Goal: Task Accomplishment & Management: Manage account settings

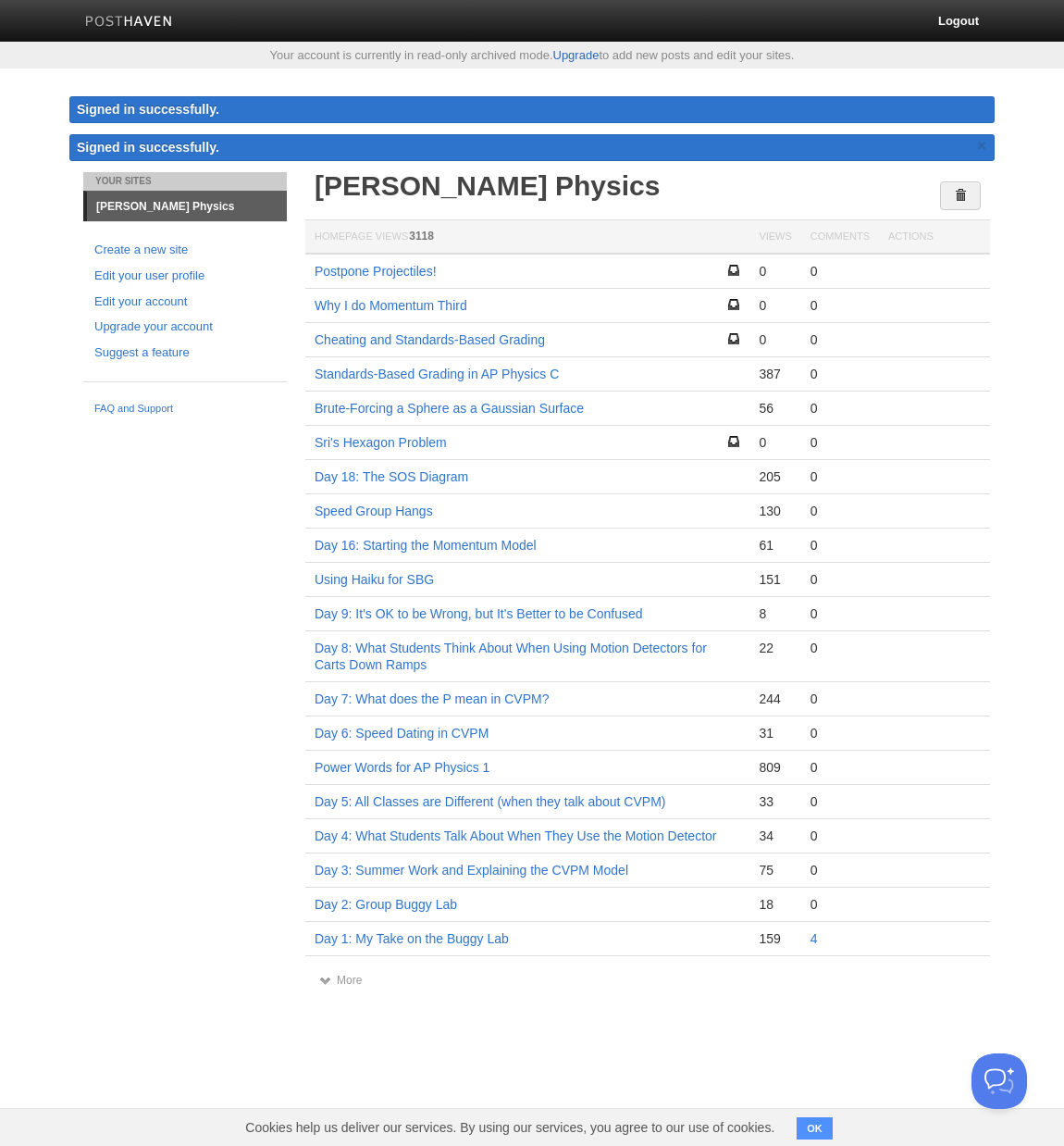
click at [589, 55] on link "Upgrade" at bounding box center [576, 55] width 46 height 13
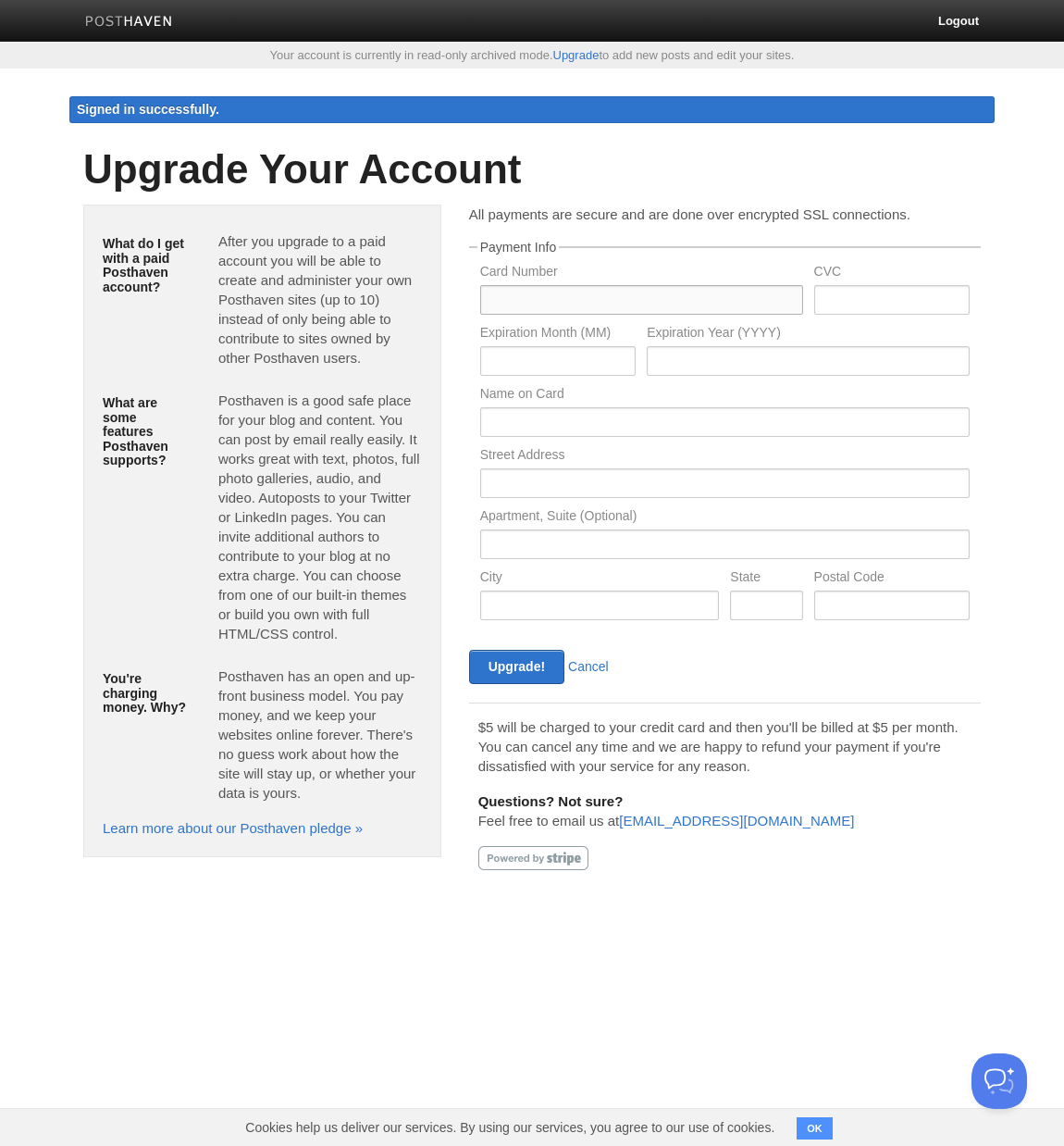
click at [522, 302] on input "text" at bounding box center [641, 300] width 323 height 30
type input "6011014577580579"
type input "030"
type input "12"
type input "2028"
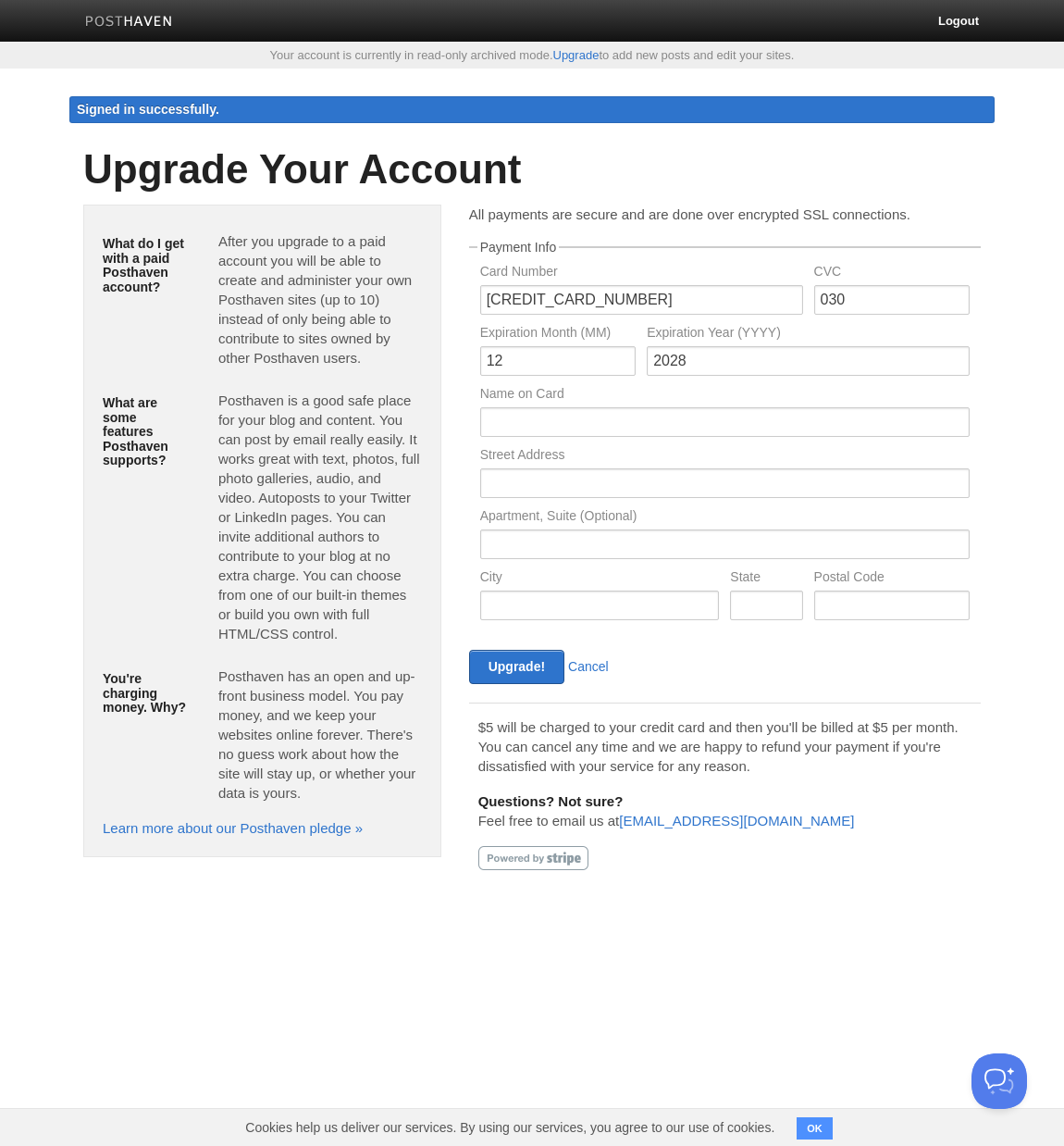
type input "Michael Elihu Lerner"
click at [539, 485] on input "text" at bounding box center [725, 483] width 490 height 30
type input "12751 Cedar Road"
type input "Cleveland Heights"
type input "Ohio"
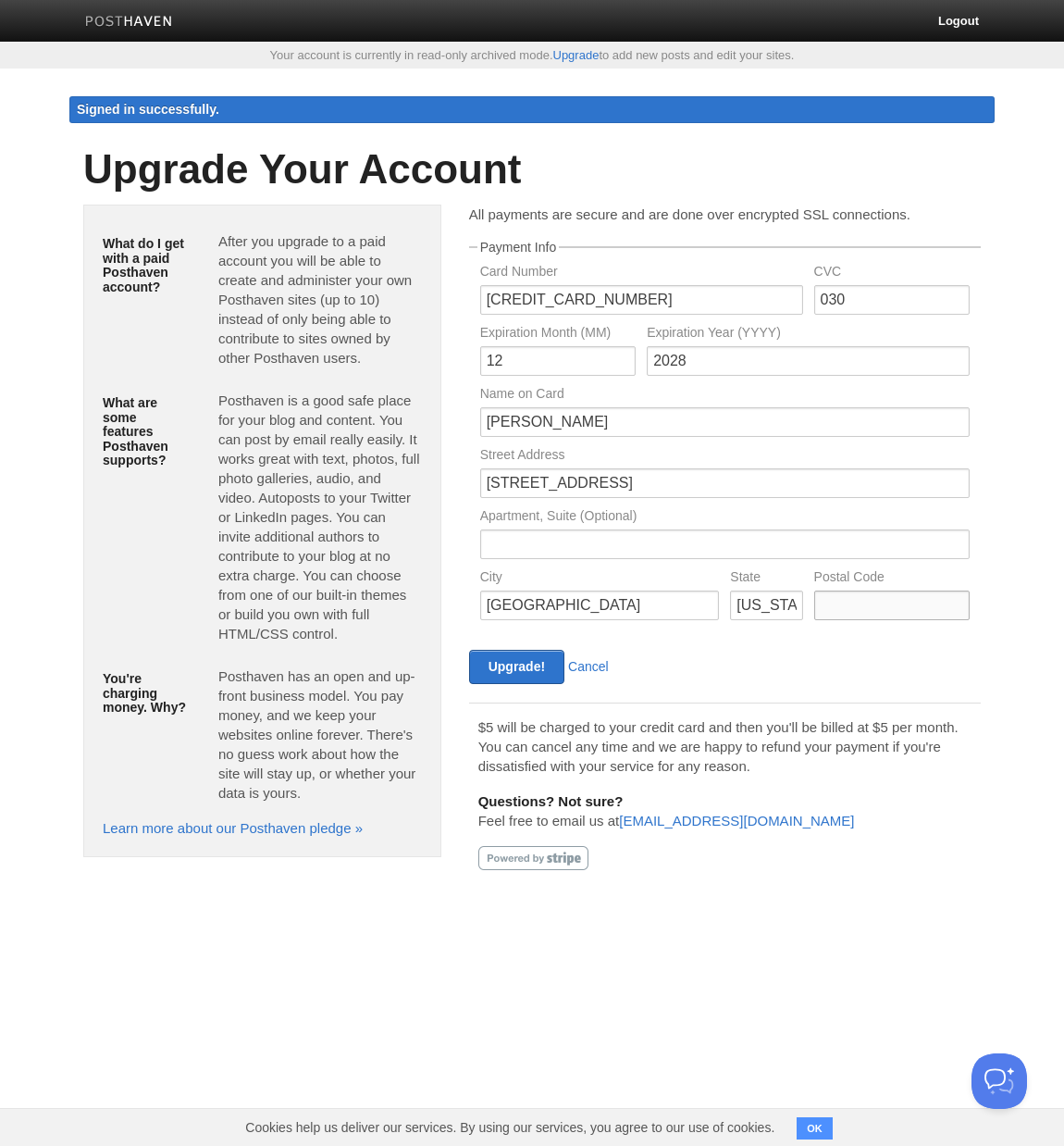
type input "44106"
click at [516, 678] on input "Upgrade!" at bounding box center [517, 667] width 95 height 35
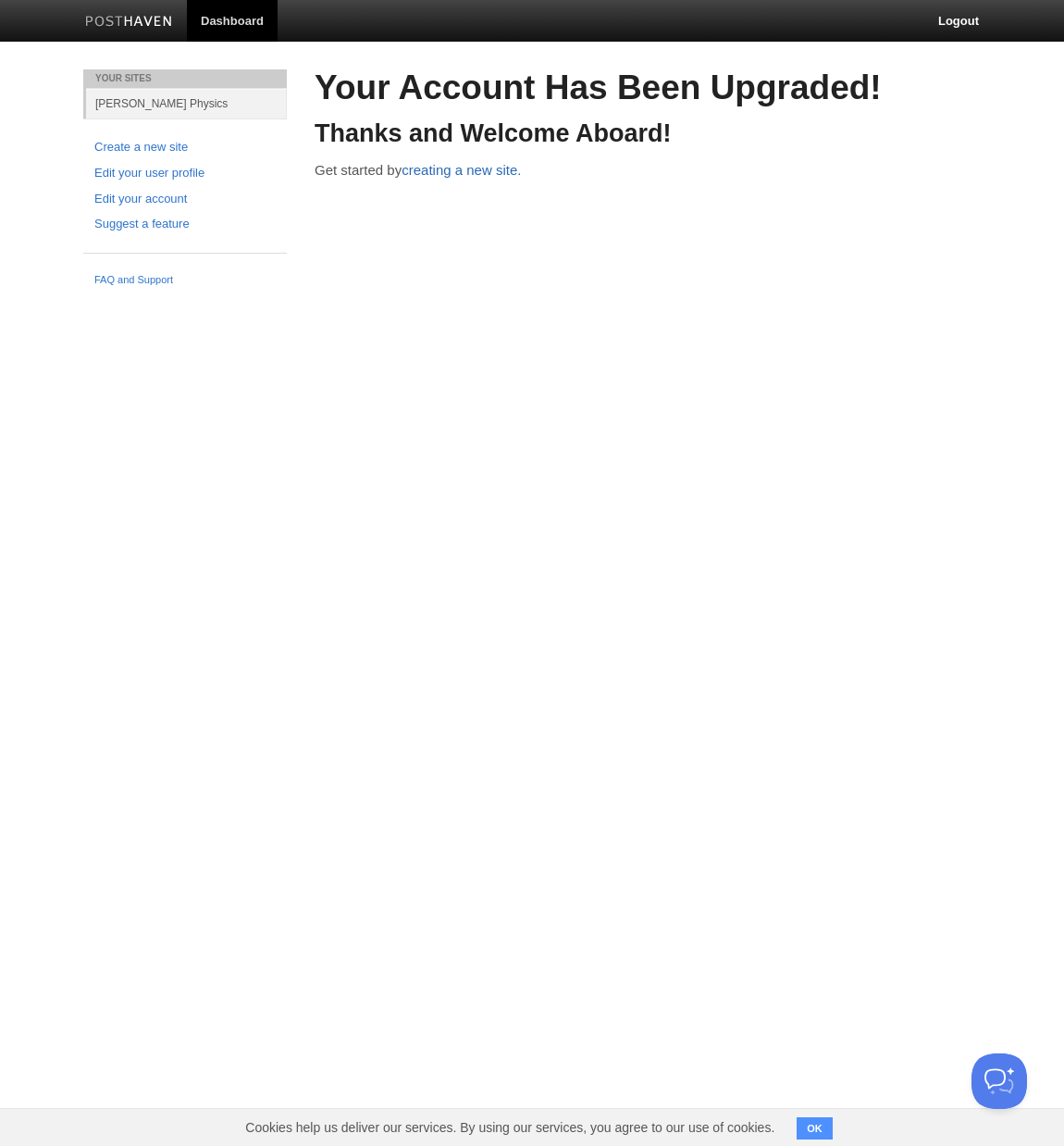
click at [471, 174] on link "creating a new site." at bounding box center [461, 170] width 119 height 15
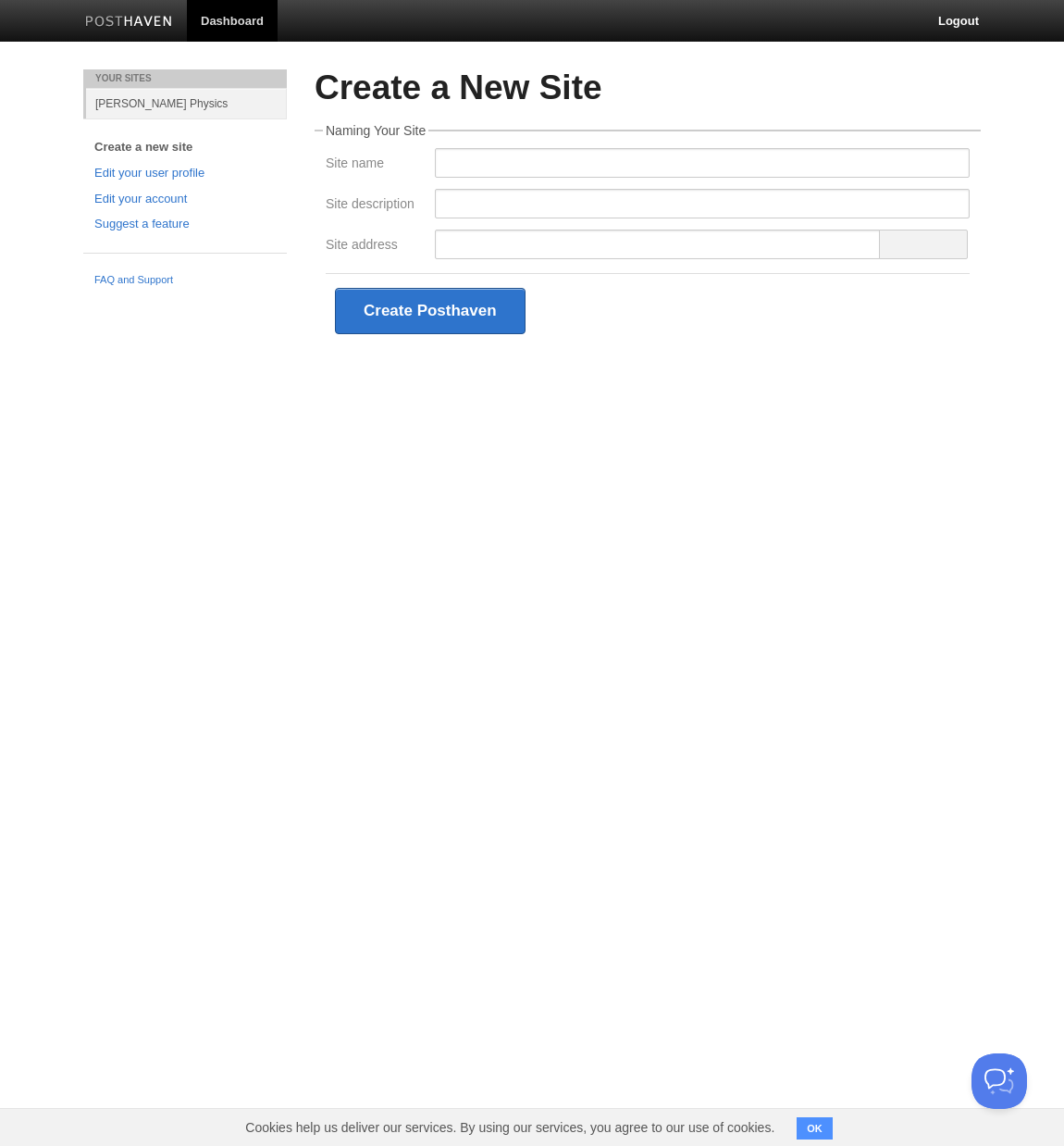
click at [470, 179] on div at bounding box center [702, 168] width 546 height 40
click at [470, 161] on input "Site name" at bounding box center [702, 162] width 535 height 30
type input "m"
type input "Meet Me In The Back of the Room; Bring Nothing"
click at [846, 202] on input "Site description" at bounding box center [702, 204] width 535 height 30
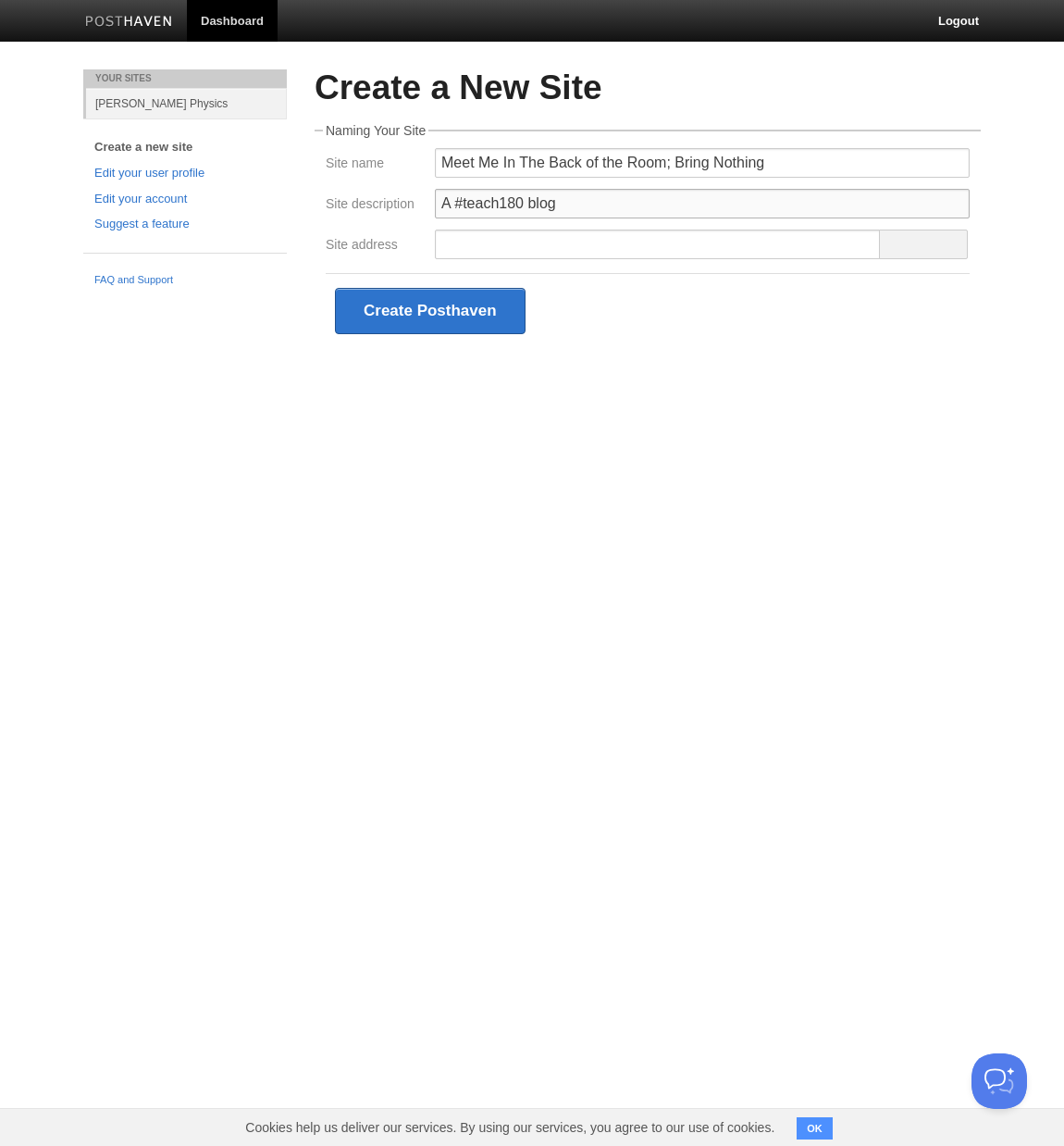
type input "A #teach180 blog"
click at [694, 247] on input "Site address" at bounding box center [658, 244] width 446 height 30
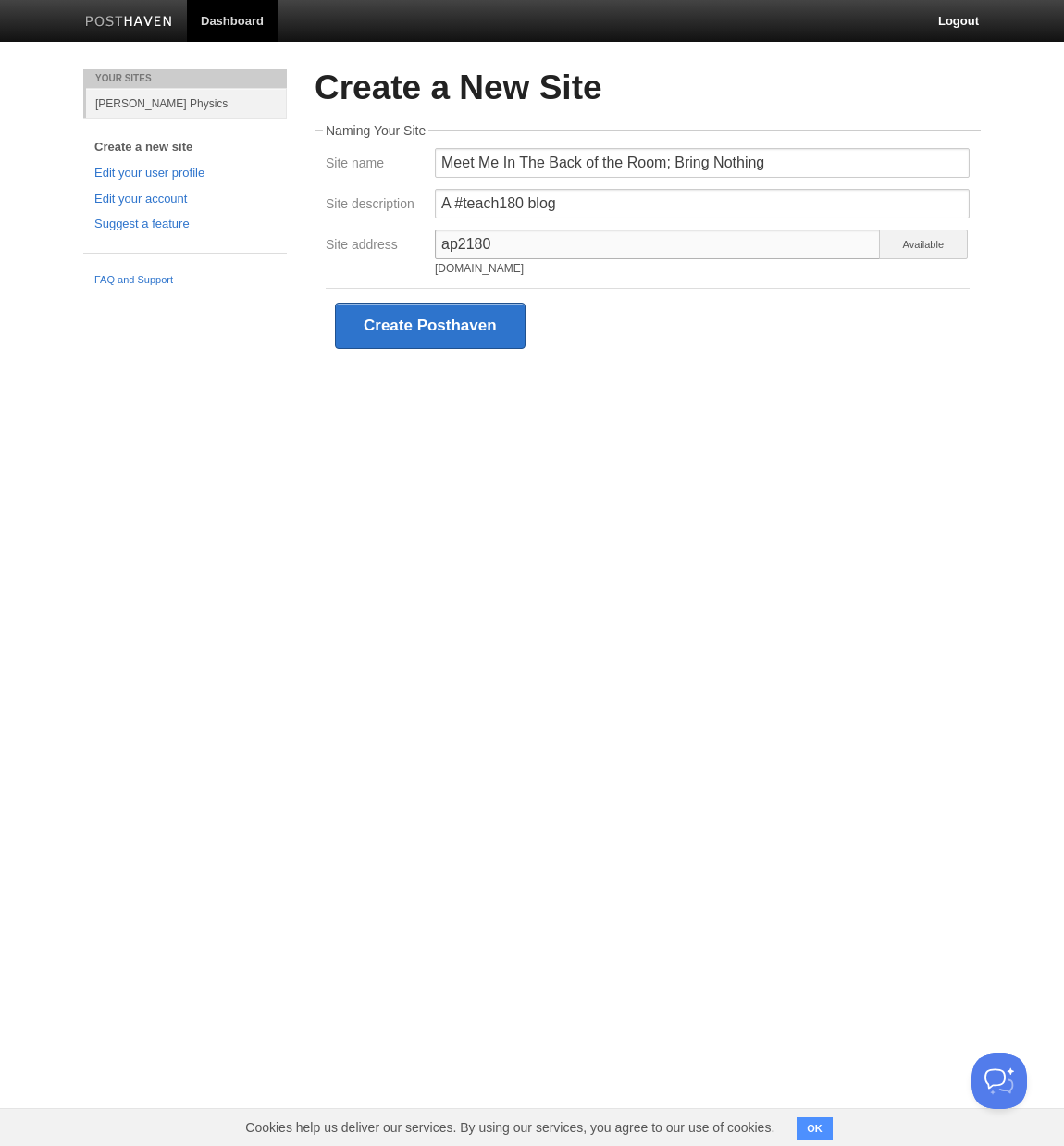
click at [656, 250] on input "ap2180" at bounding box center [658, 244] width 446 height 30
type input "lerner180"
click at [772, 419] on html "Dashboard Logout Your Sites Lerner Physics Create a new site Edit your user pro…" at bounding box center [532, 209] width 1064 height 419
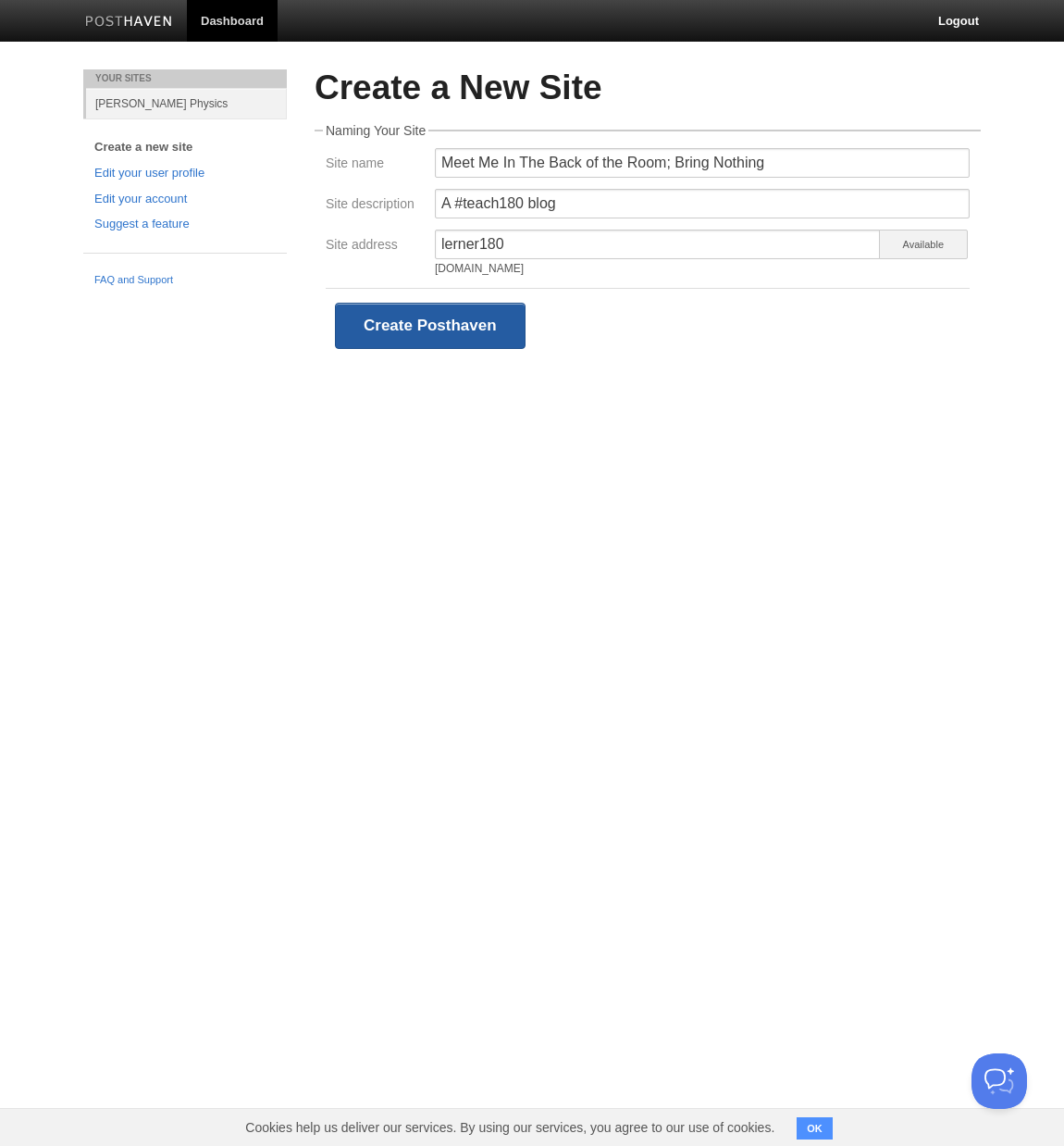
click at [484, 329] on button "Create Posthaven" at bounding box center [430, 326] width 190 height 46
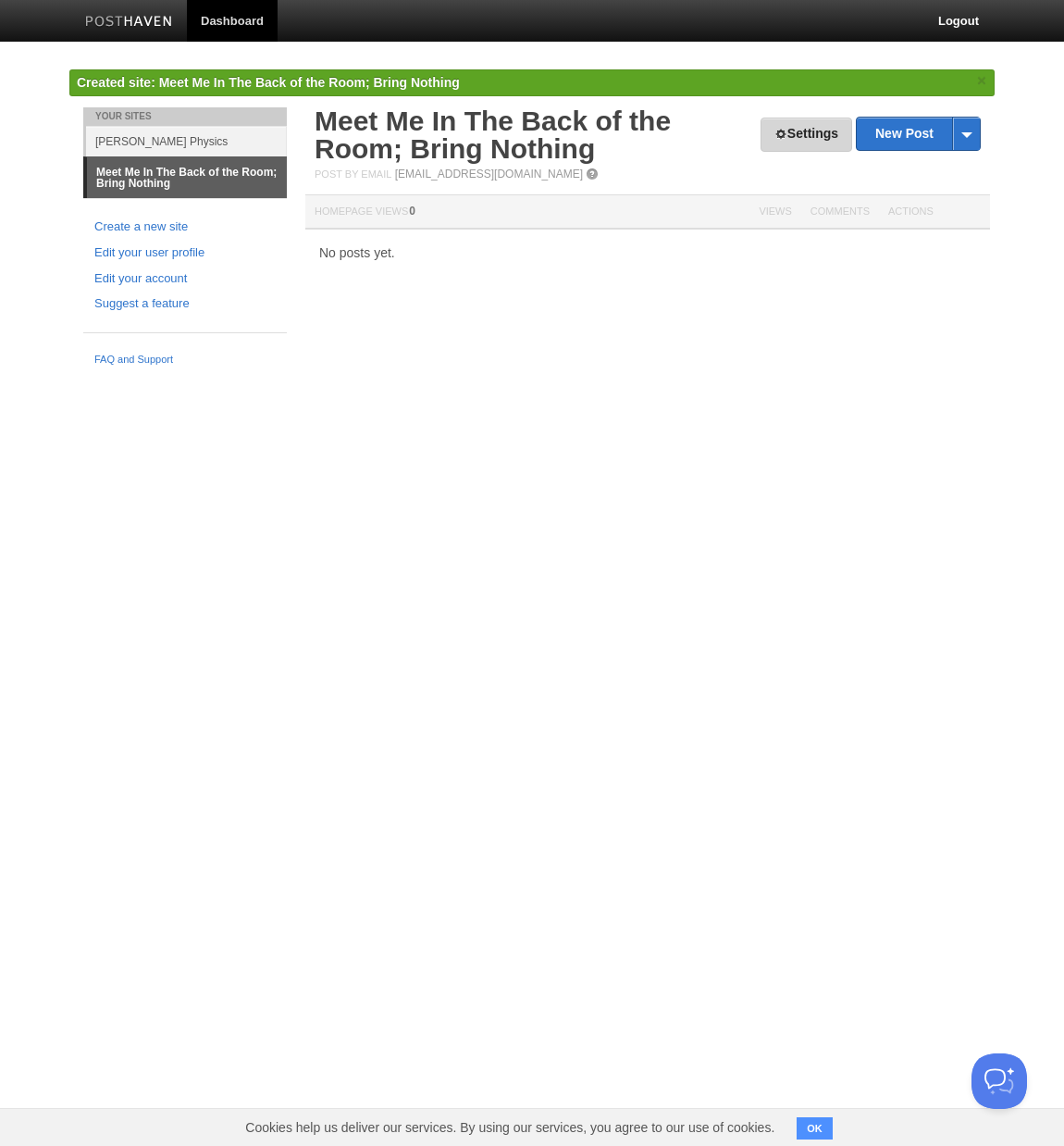
click at [800, 141] on link "Settings" at bounding box center [806, 134] width 91 height 35
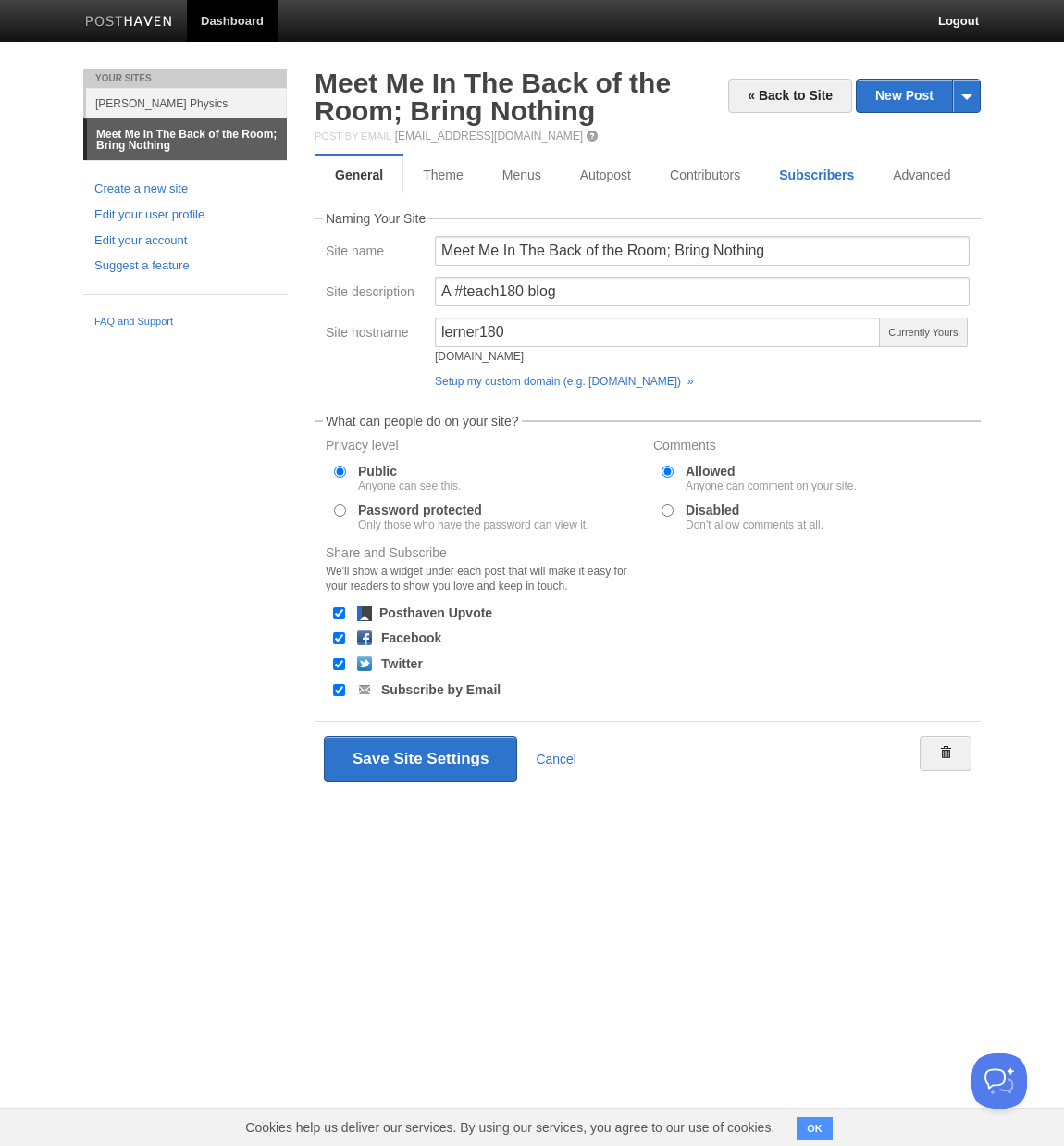
click at [793, 176] on link "Subscribers" at bounding box center [816, 175] width 114 height 37
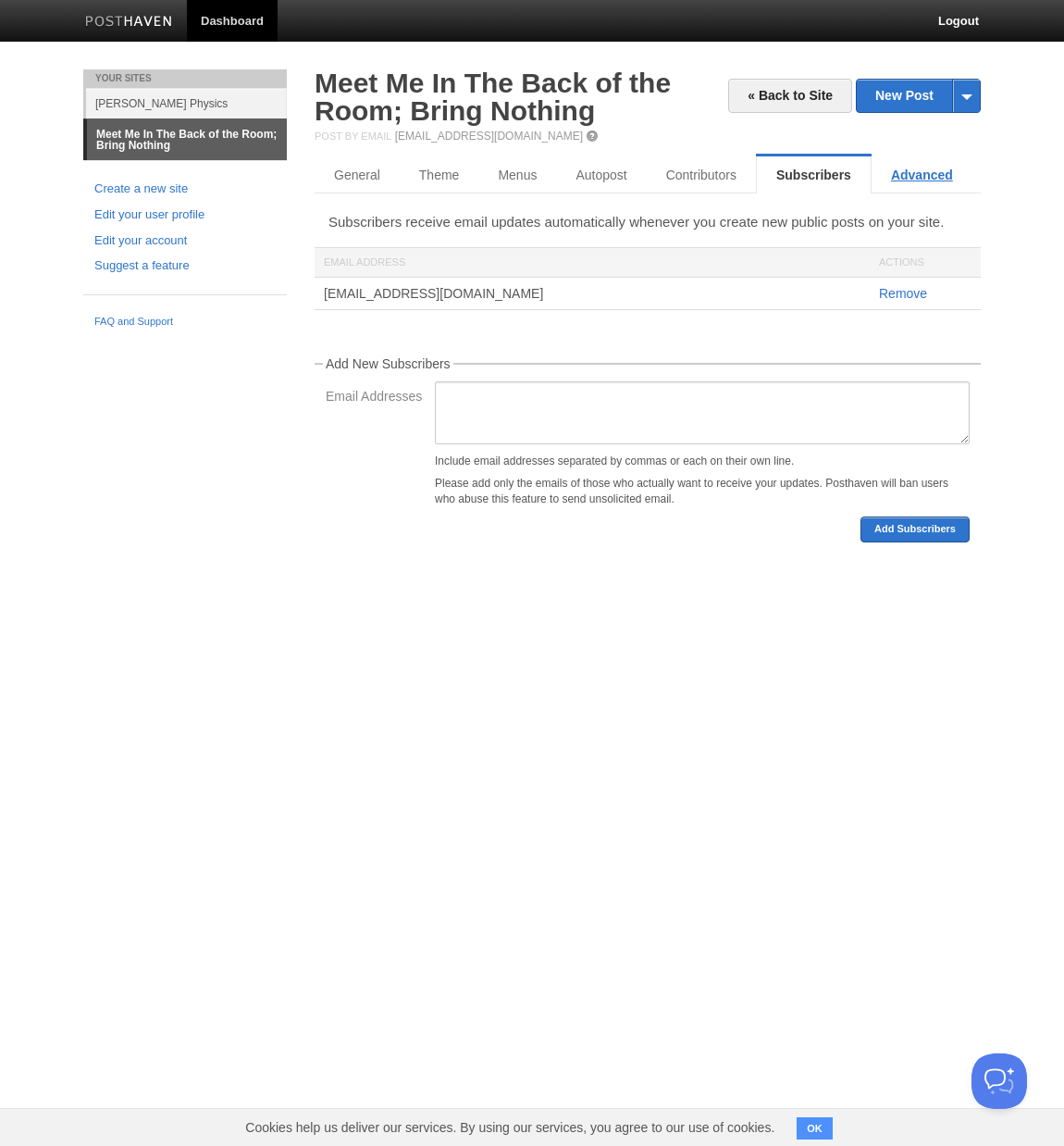
click at [896, 182] on link "Advanced" at bounding box center [922, 175] width 101 height 37
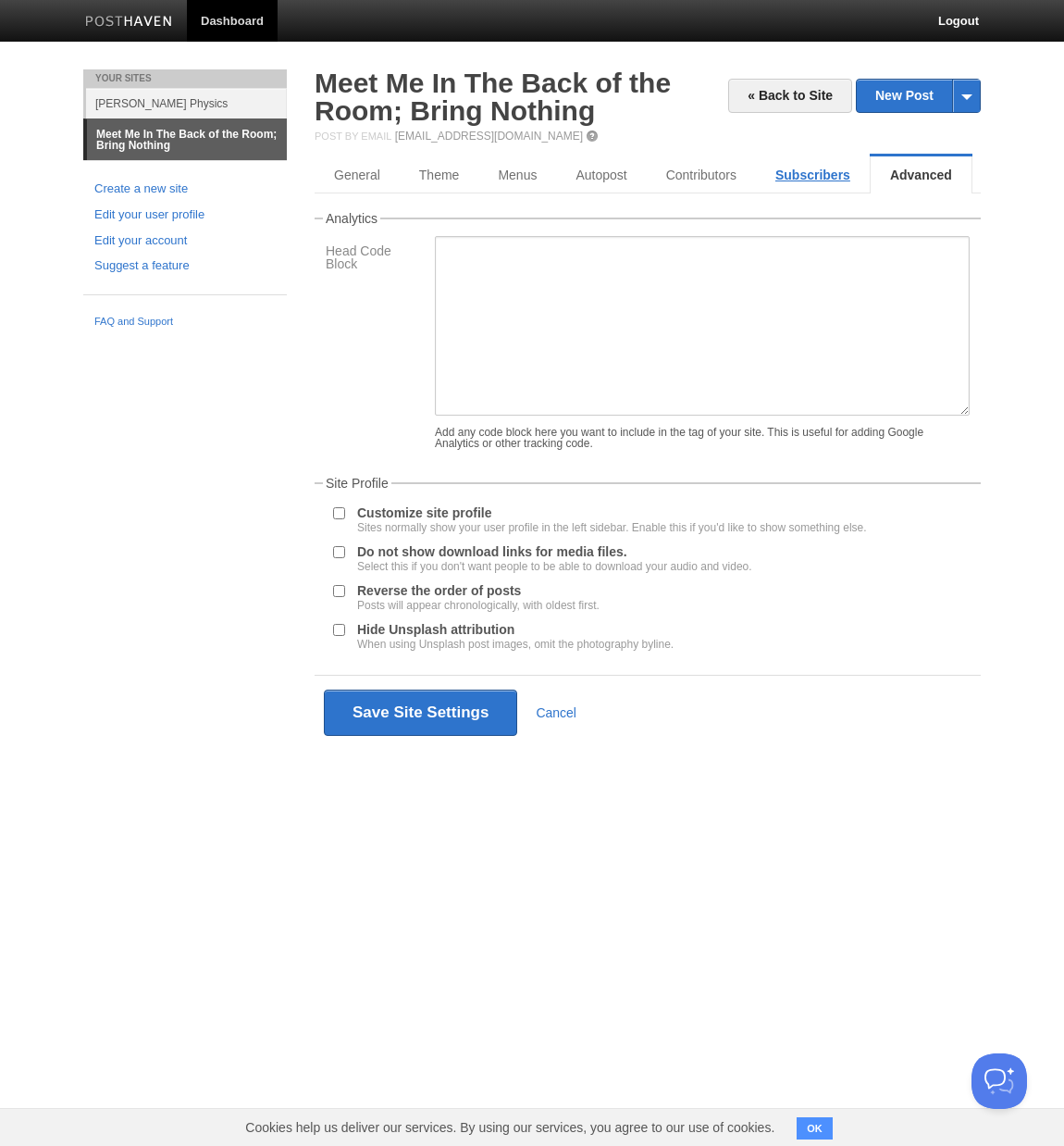
click at [812, 171] on link "Subscribers" at bounding box center [812, 175] width 114 height 37
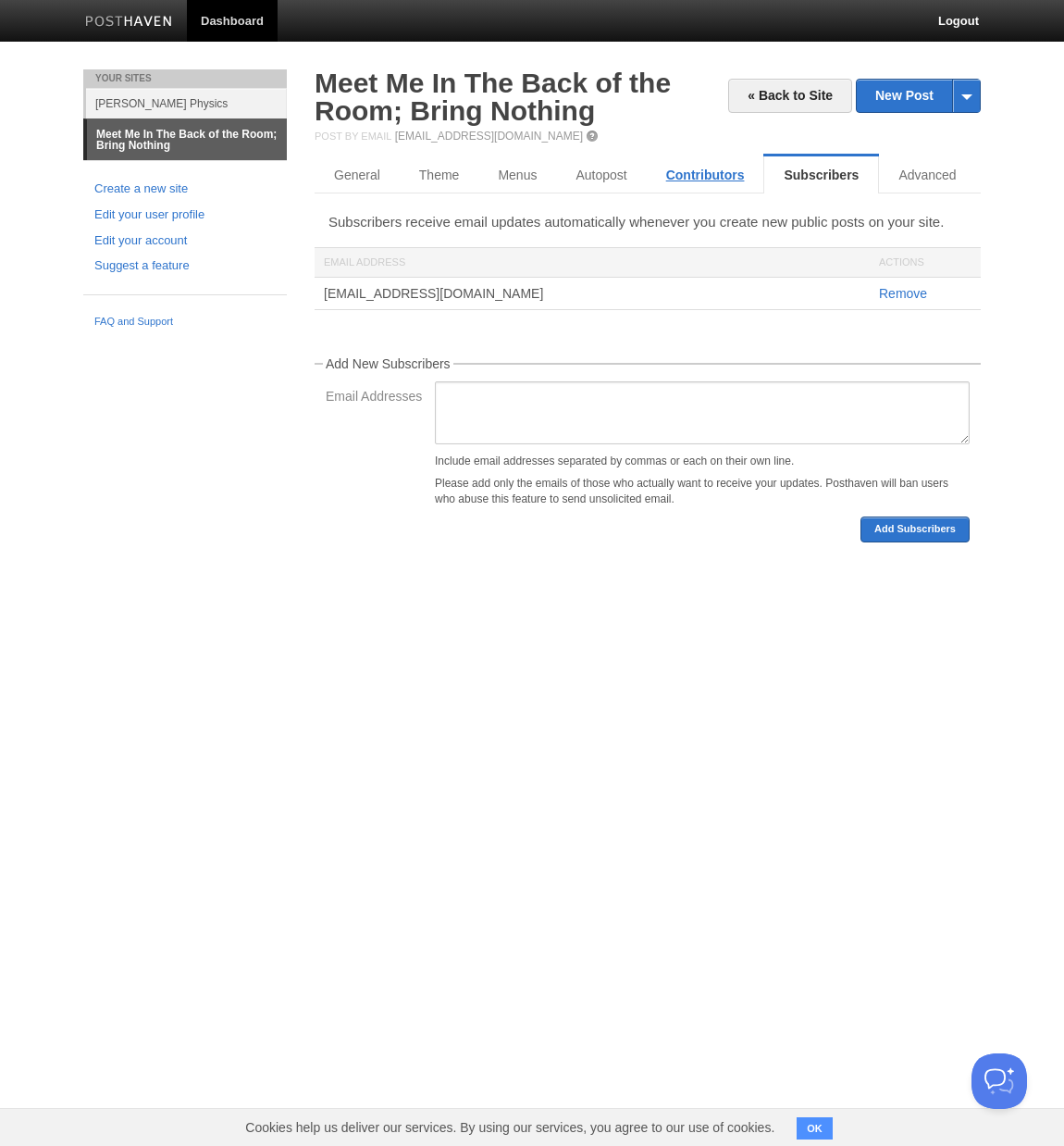
click at [684, 169] on link "Contributors" at bounding box center [706, 175] width 117 height 37
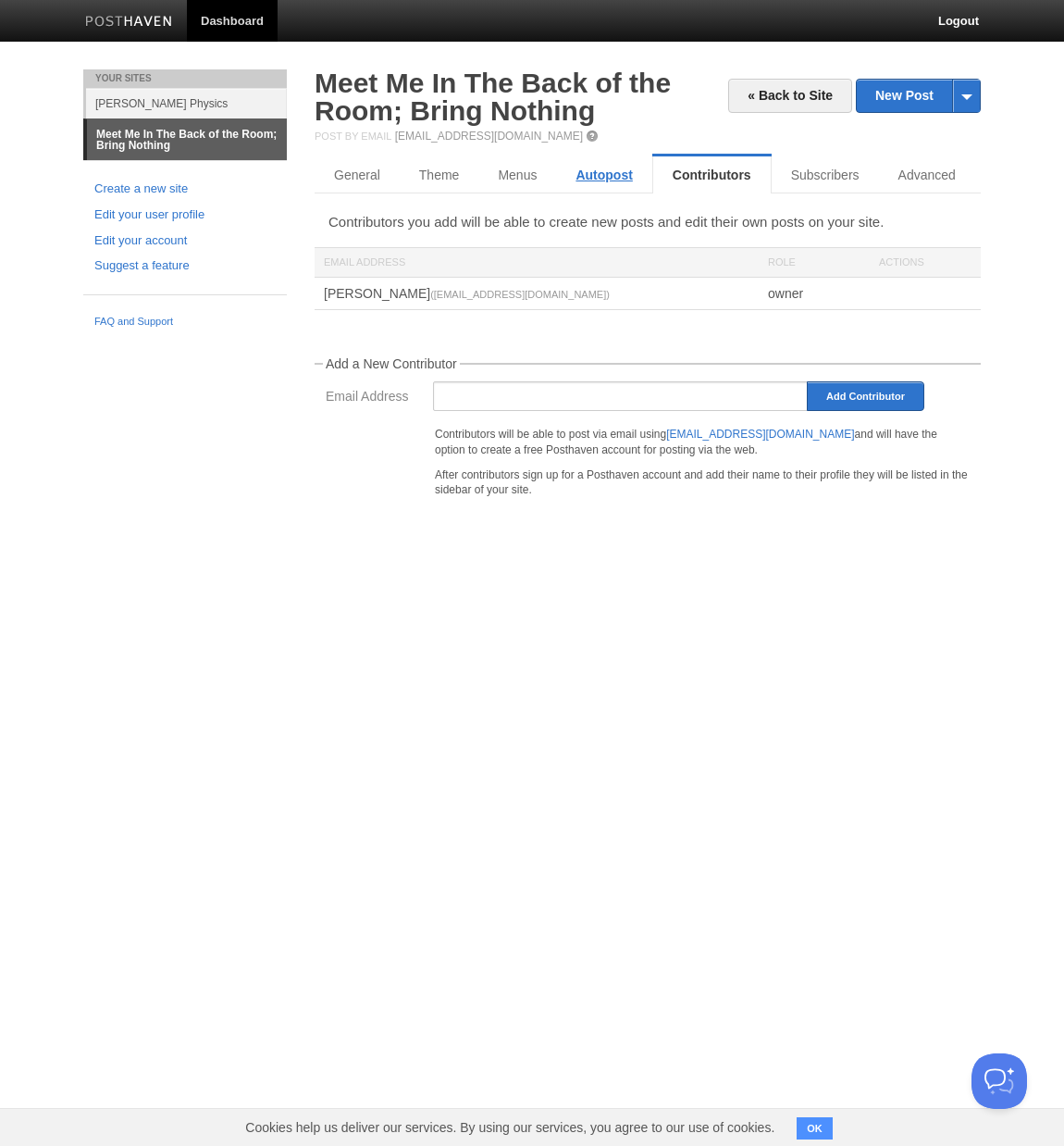
click at [591, 165] on link "Autopost" at bounding box center [603, 175] width 95 height 37
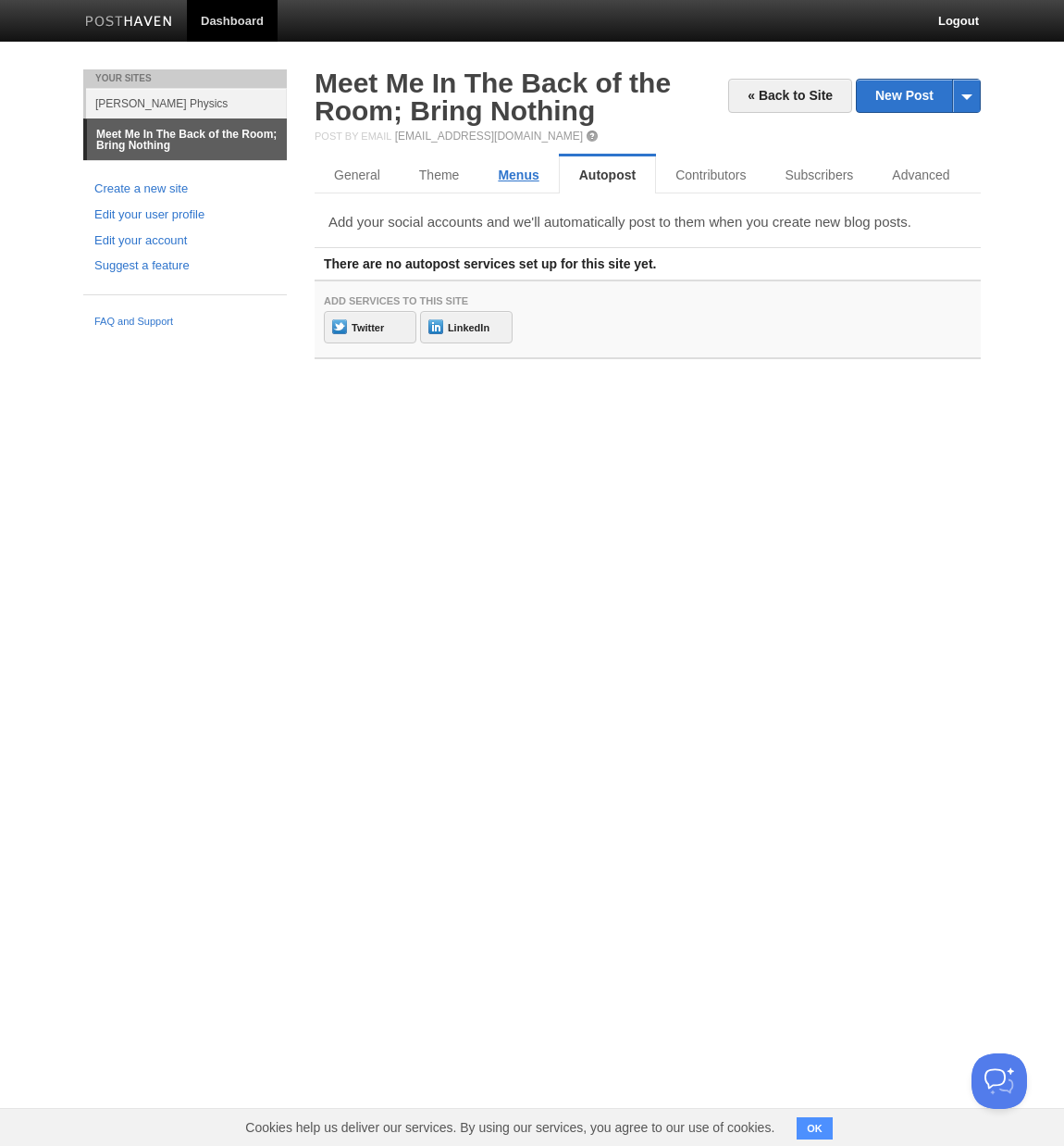
click at [501, 167] on link "Menus" at bounding box center [518, 175] width 80 height 37
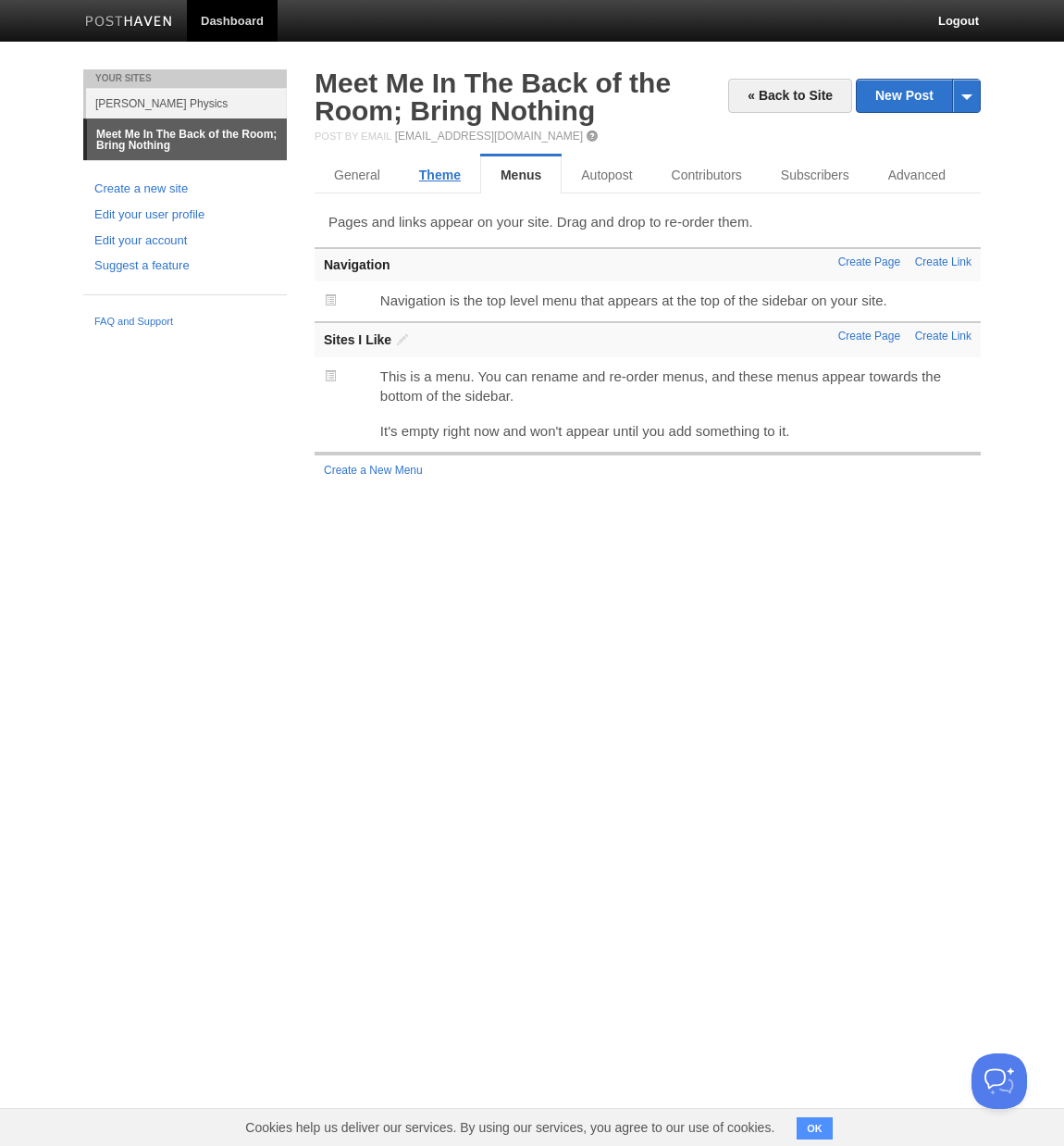
click at [435, 179] on link "Theme" at bounding box center [440, 175] width 81 height 37
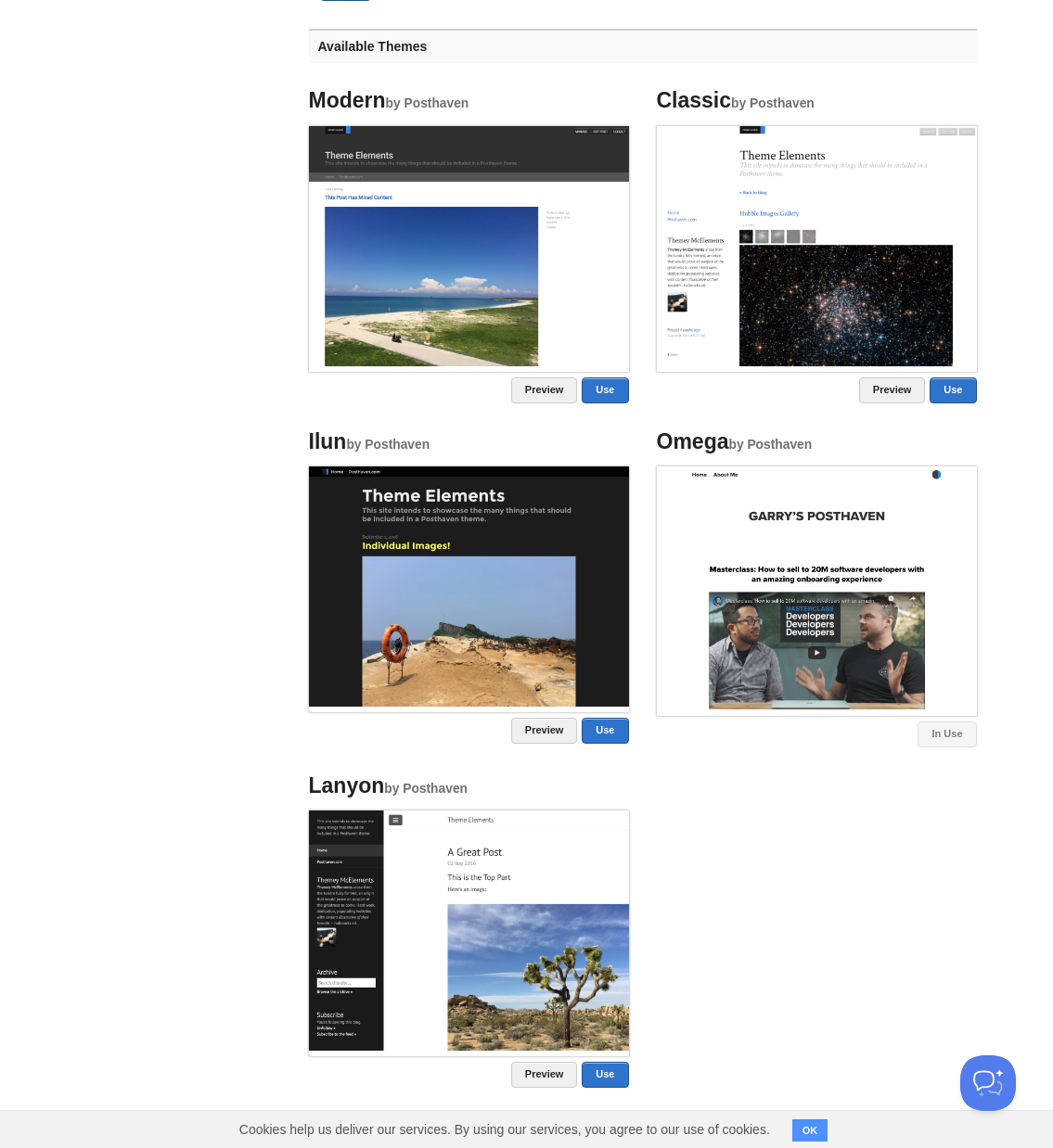
scroll to position [777, 0]
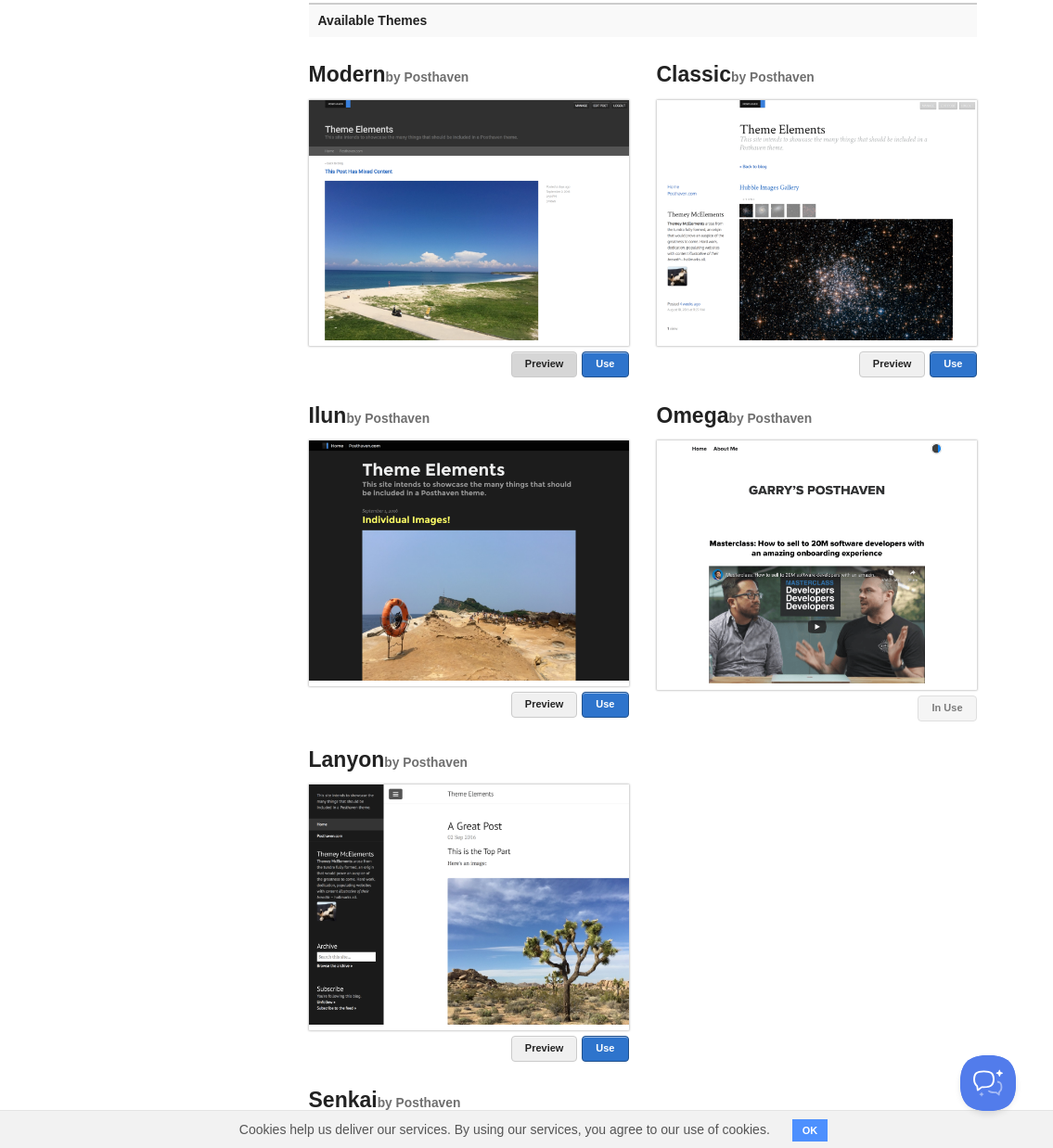
click at [548, 363] on link "Preview" at bounding box center [544, 364] width 66 height 26
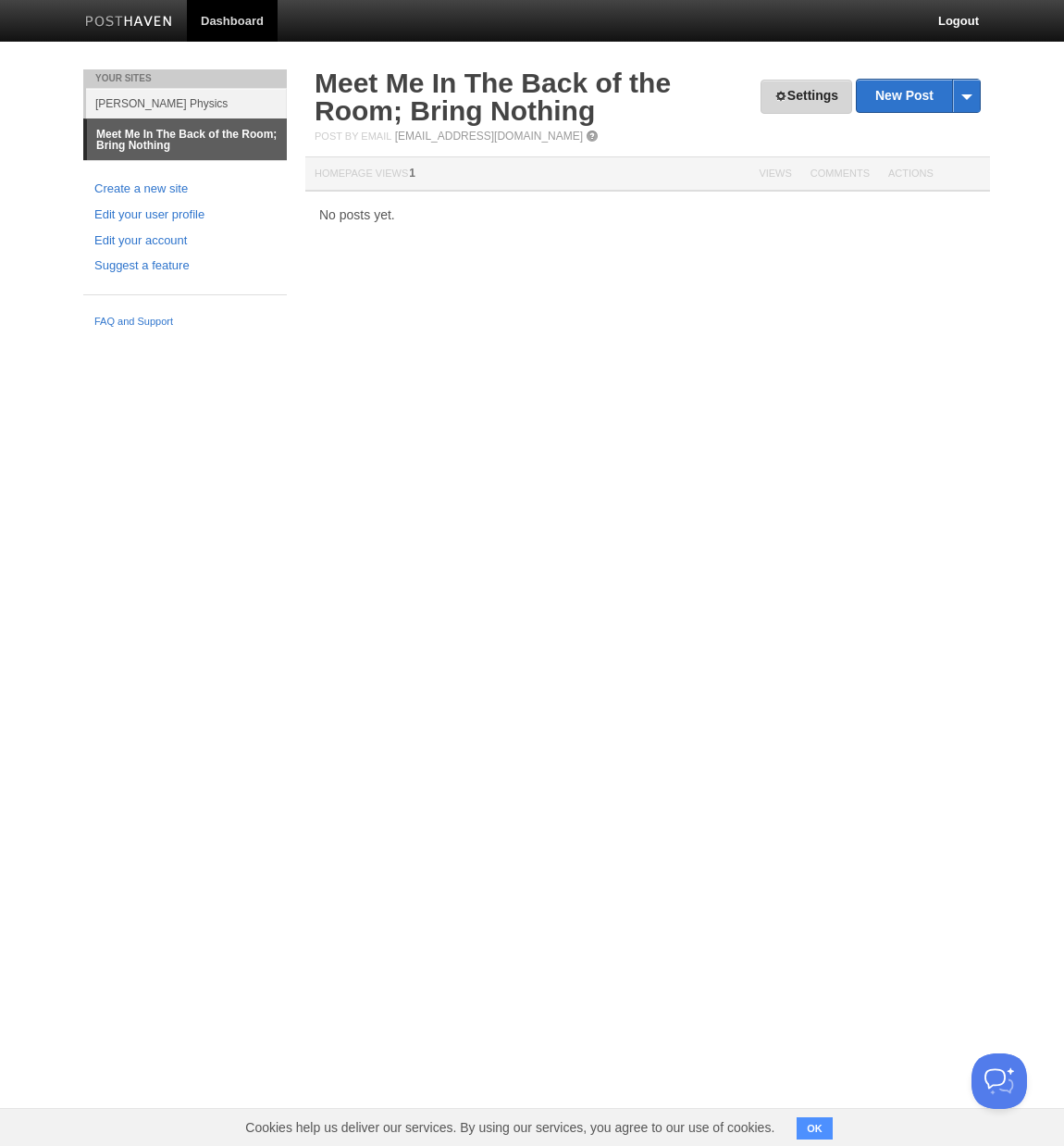
click at [790, 100] on link "Settings" at bounding box center [806, 97] width 91 height 35
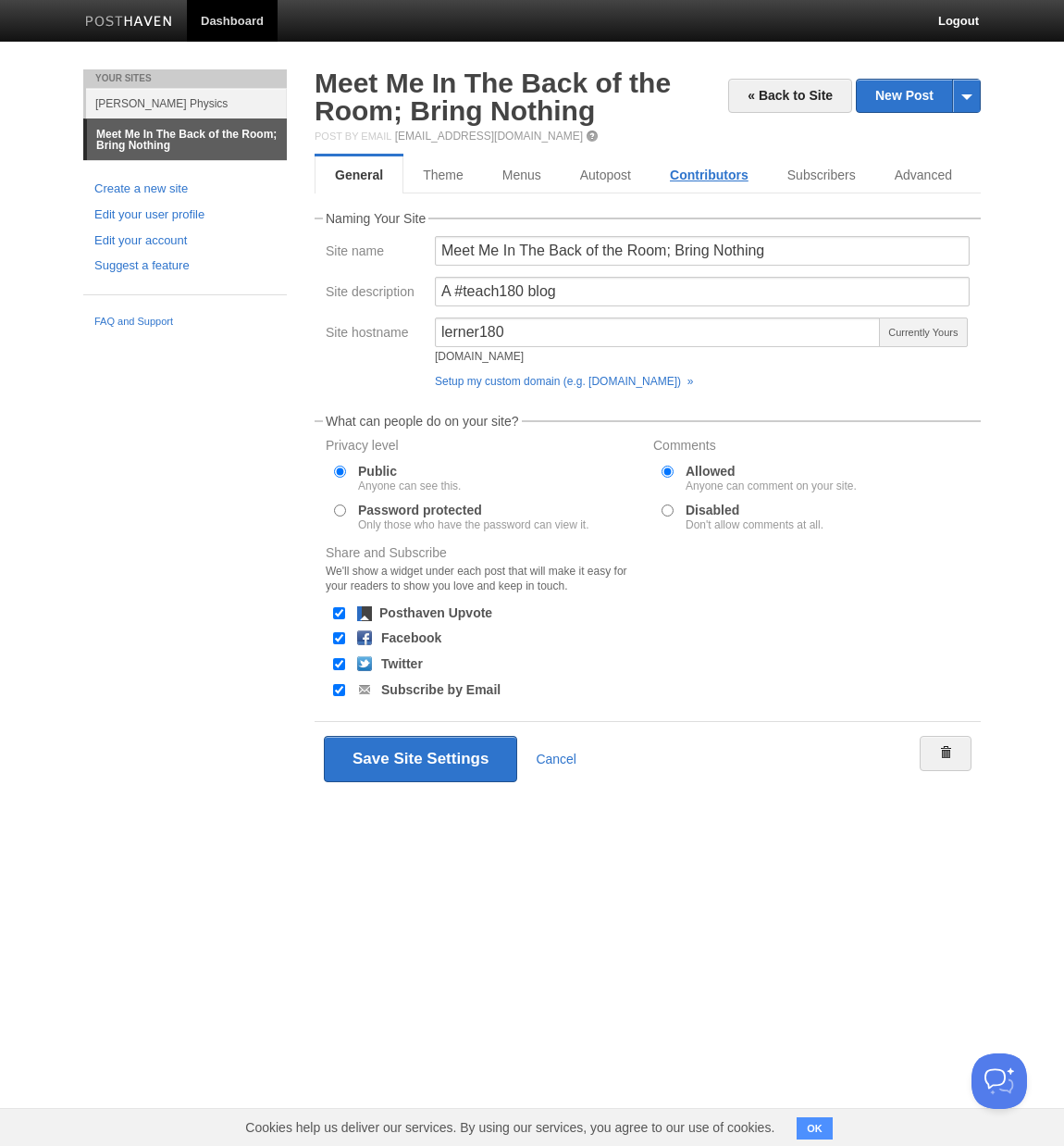
click at [709, 170] on link "Contributors" at bounding box center [709, 175] width 117 height 37
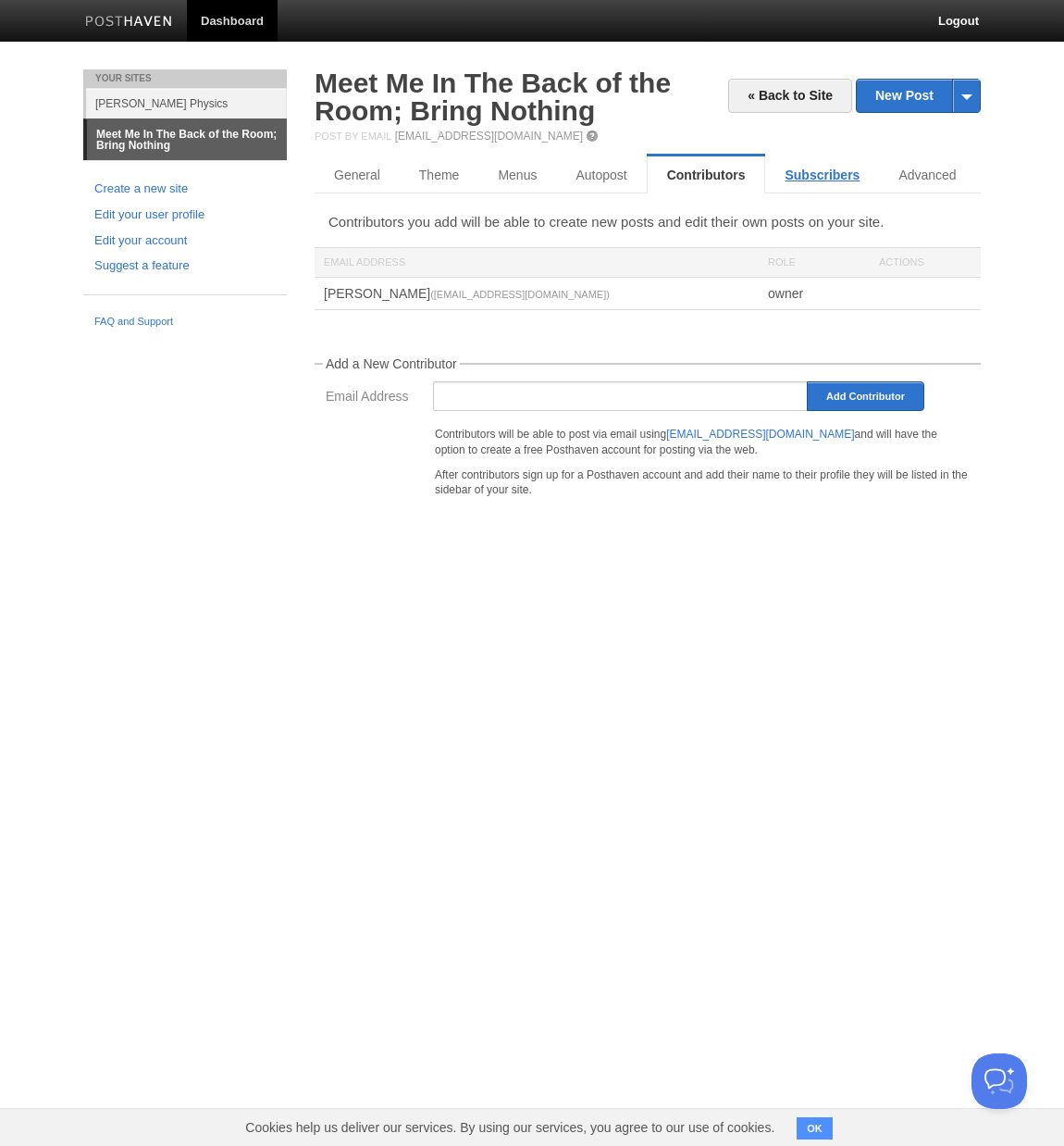
click at [819, 169] on link "Subscribers" at bounding box center [822, 175] width 114 height 37
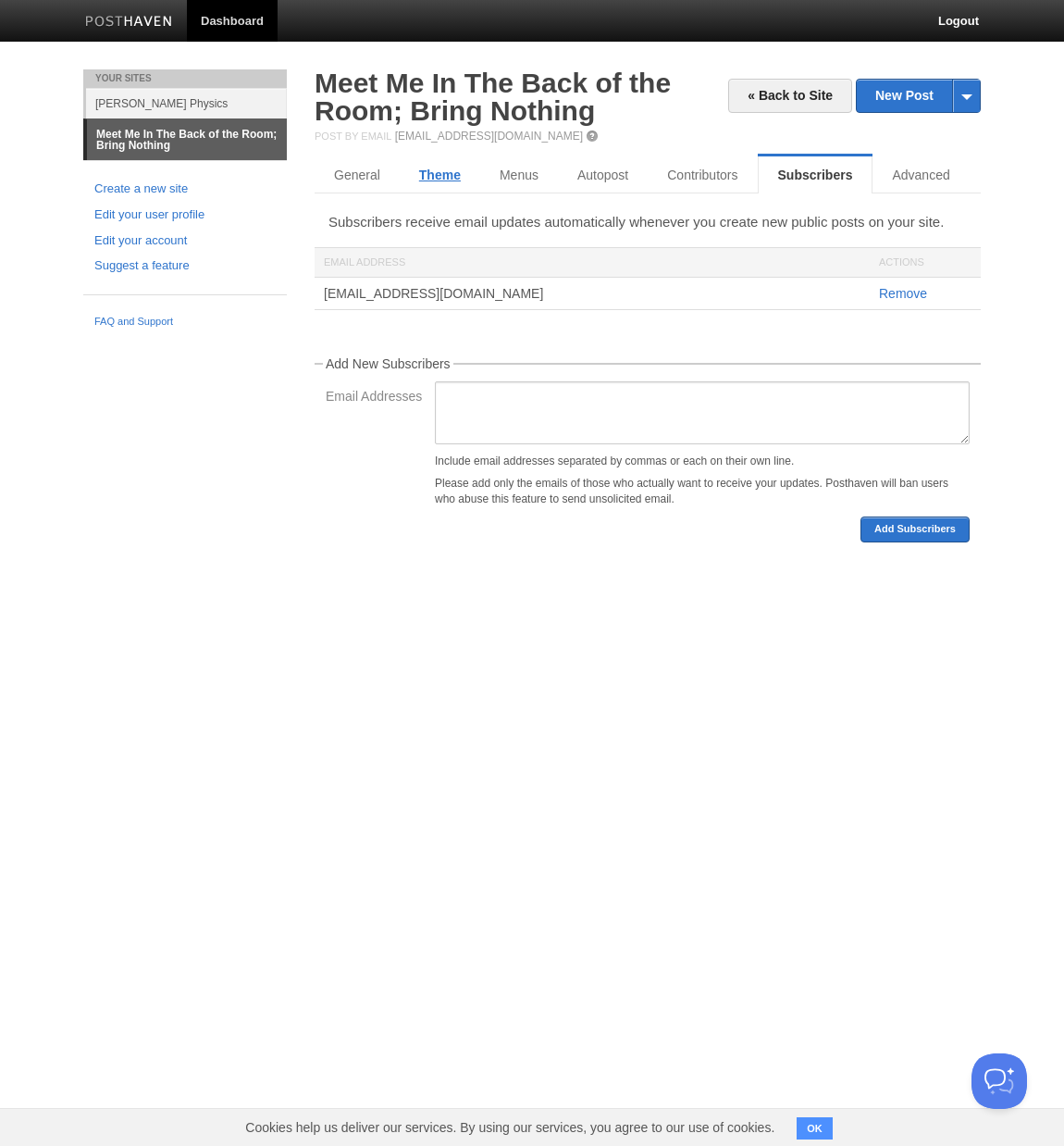
click at [445, 183] on link "Theme" at bounding box center [440, 175] width 81 height 37
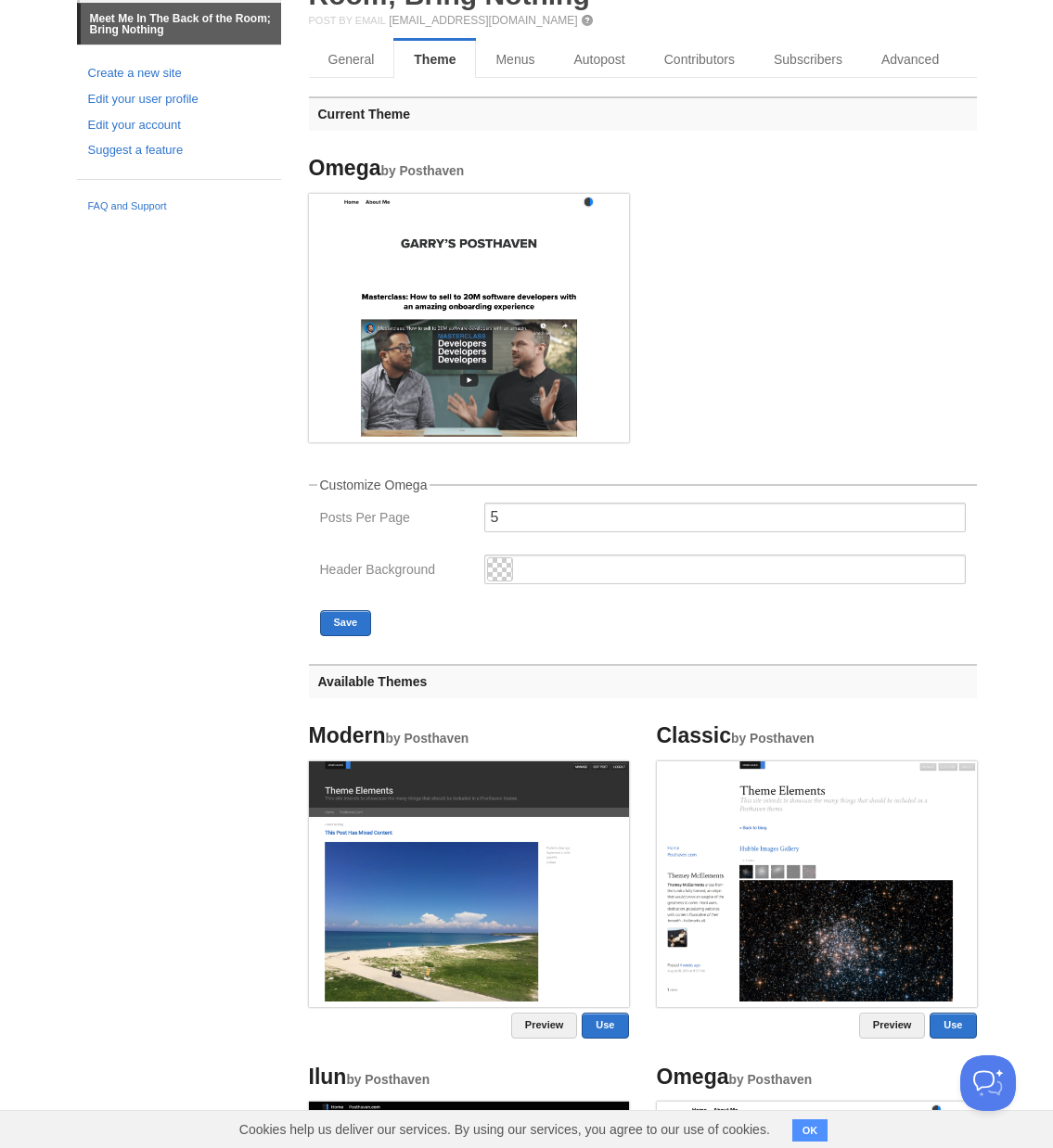
scroll to position [73, 0]
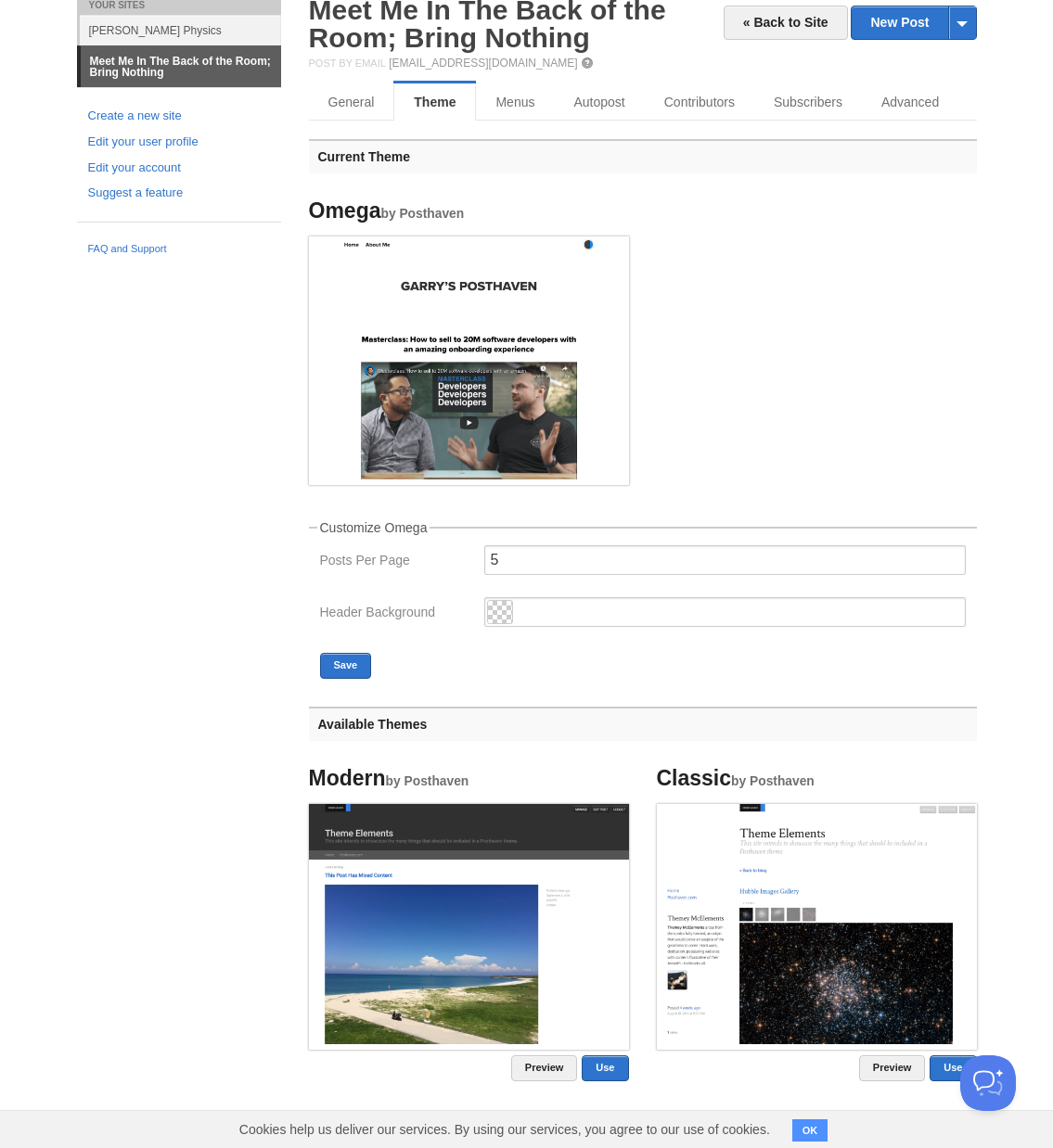
click at [475, 311] on img at bounding box center [469, 358] width 320 height 242
click at [352, 663] on button "Save" at bounding box center [346, 665] width 52 height 26
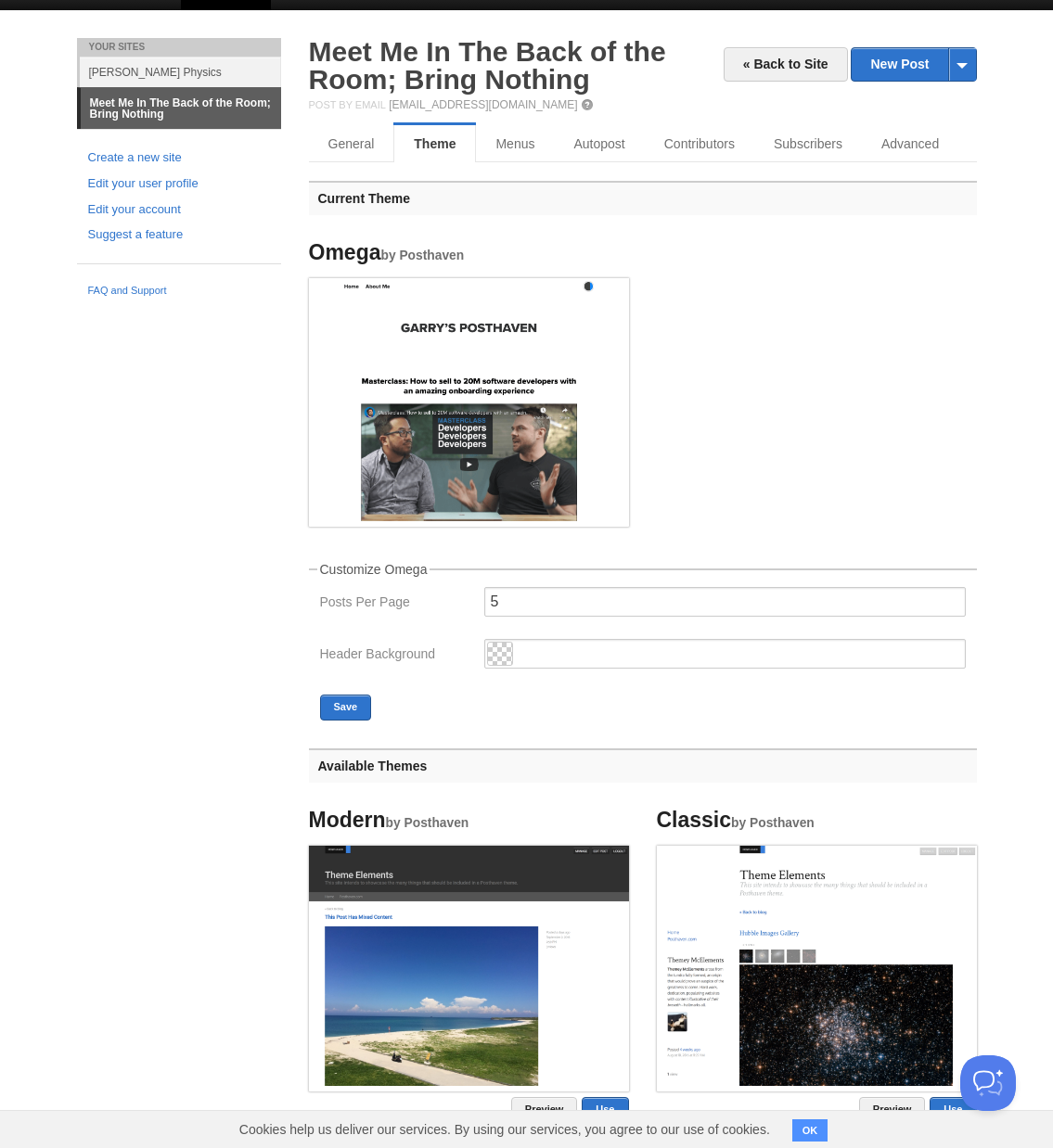
scroll to position [0, 0]
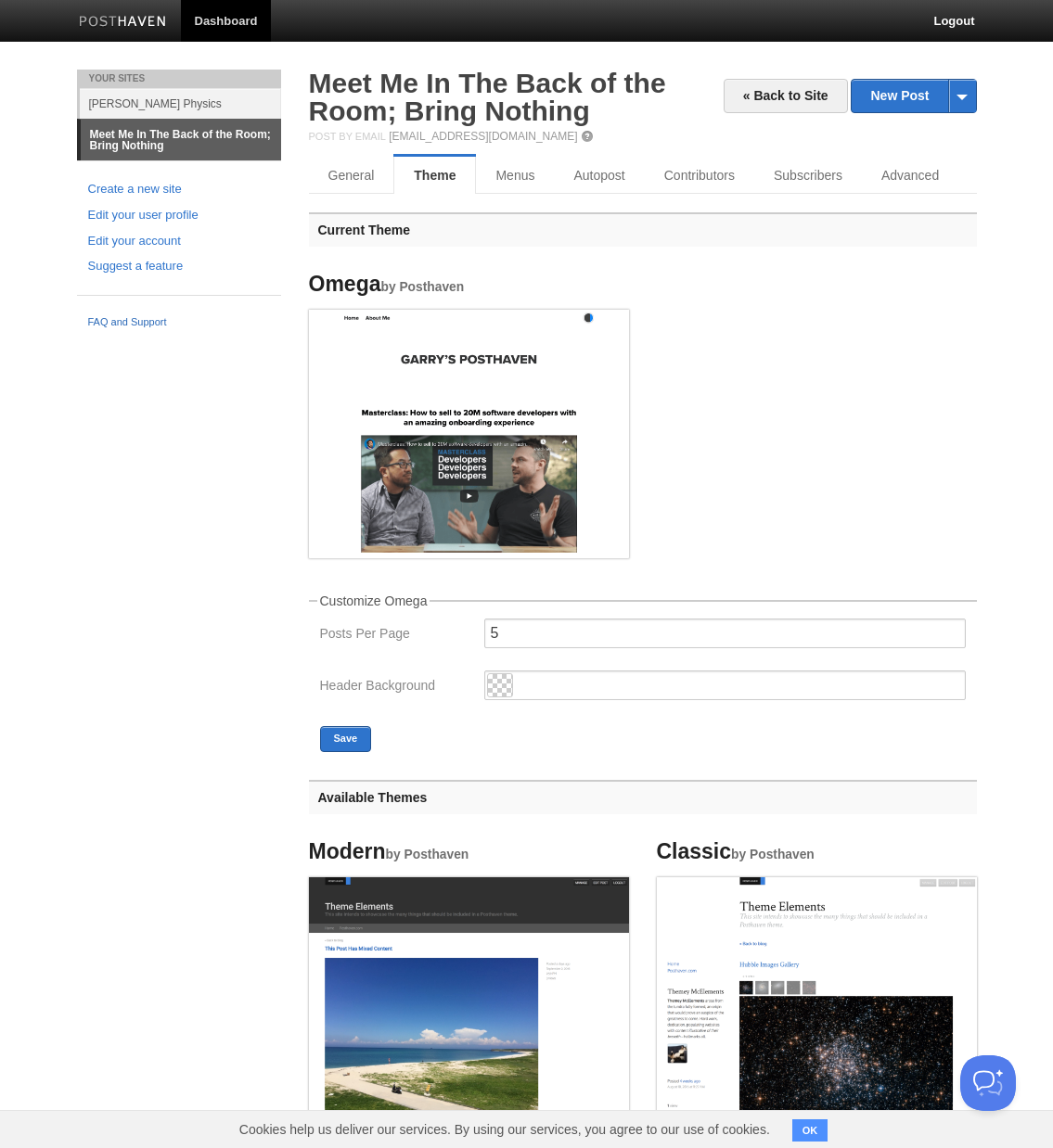
click at [137, 326] on link "FAQ and Support" at bounding box center [179, 322] width 182 height 16
click at [494, 160] on link "Menus" at bounding box center [515, 175] width 80 height 38
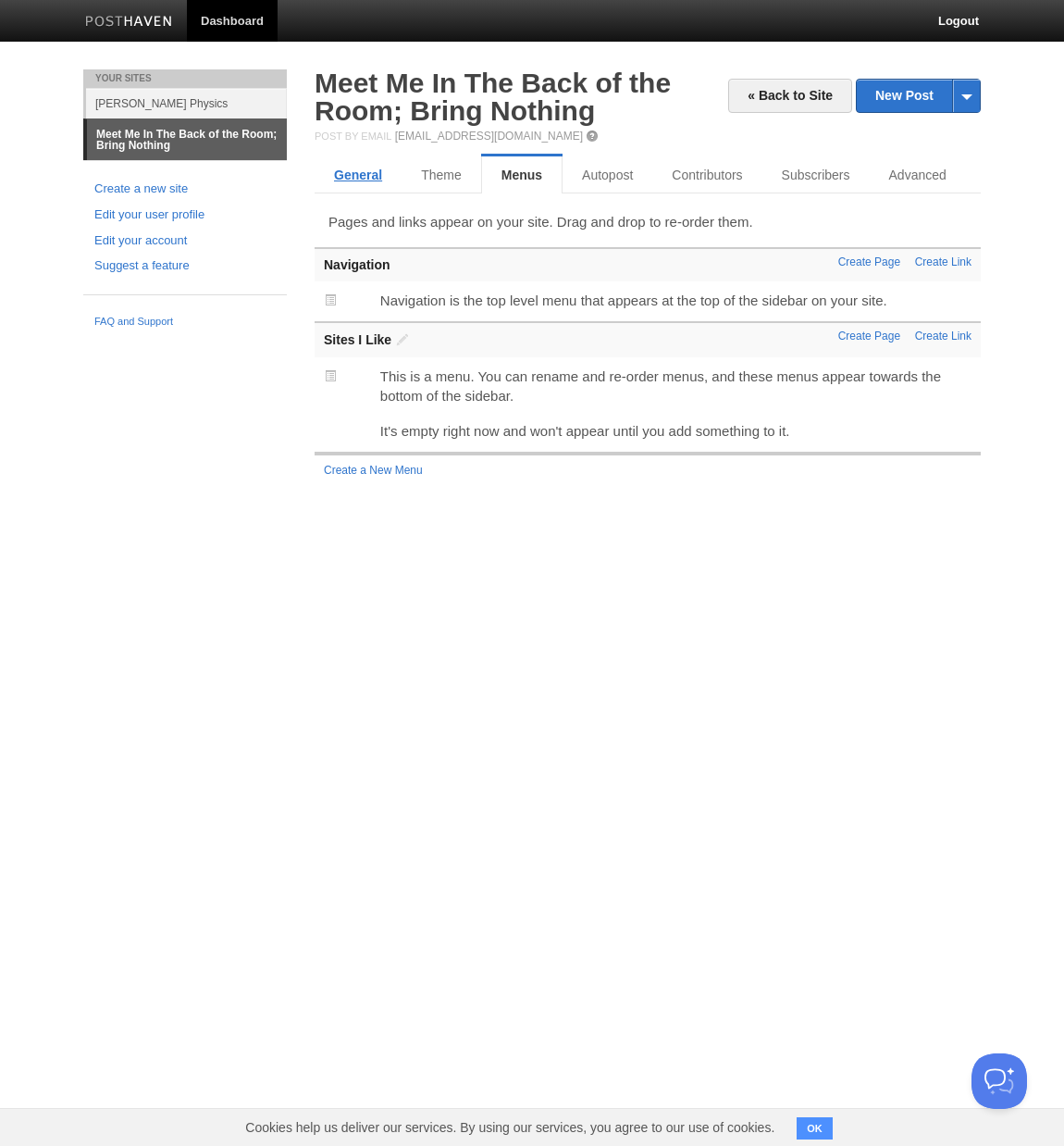
click at [339, 176] on link "General" at bounding box center [358, 175] width 87 height 37
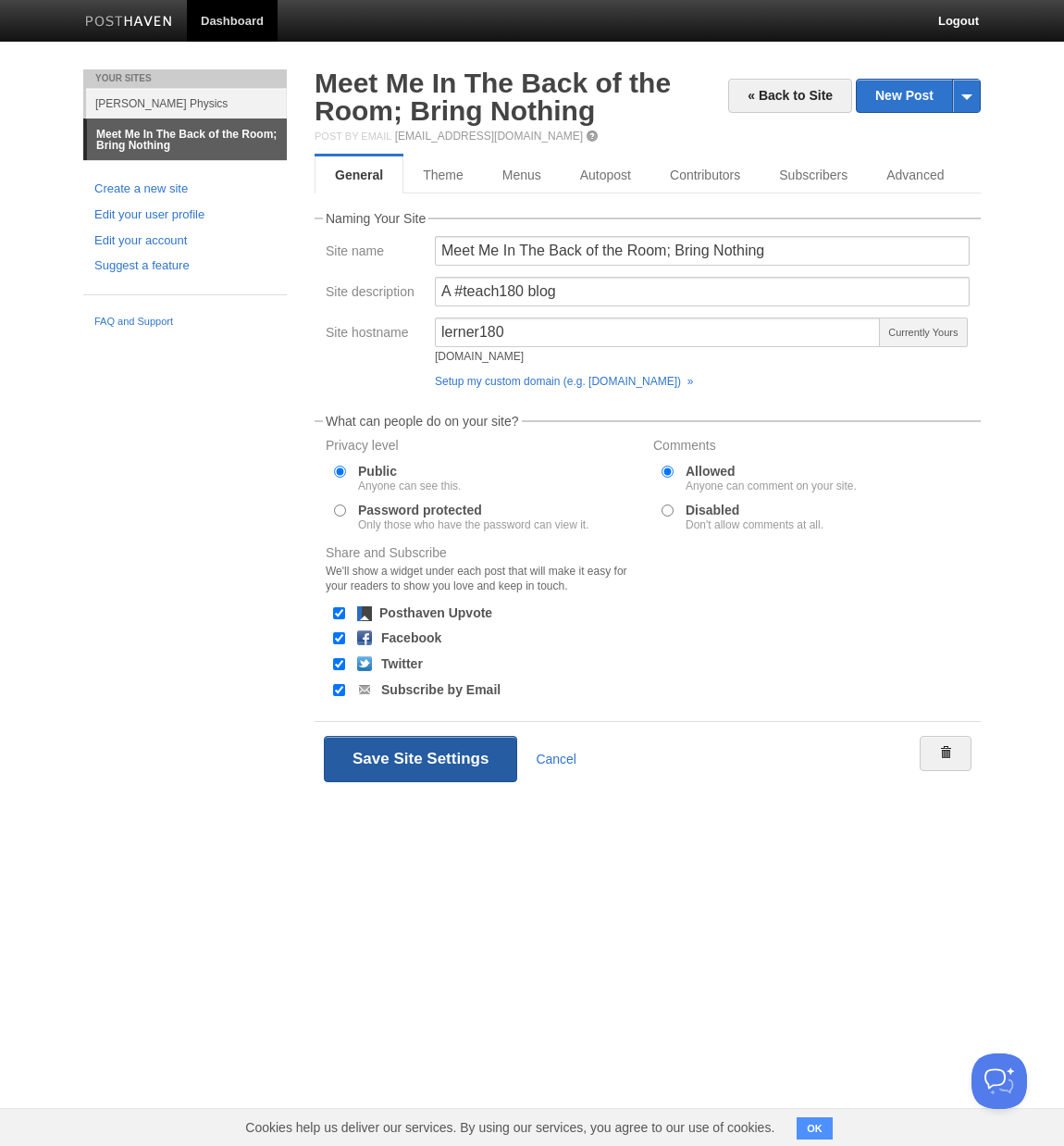
click at [421, 747] on button "Save Site Settings" at bounding box center [420, 759] width 193 height 46
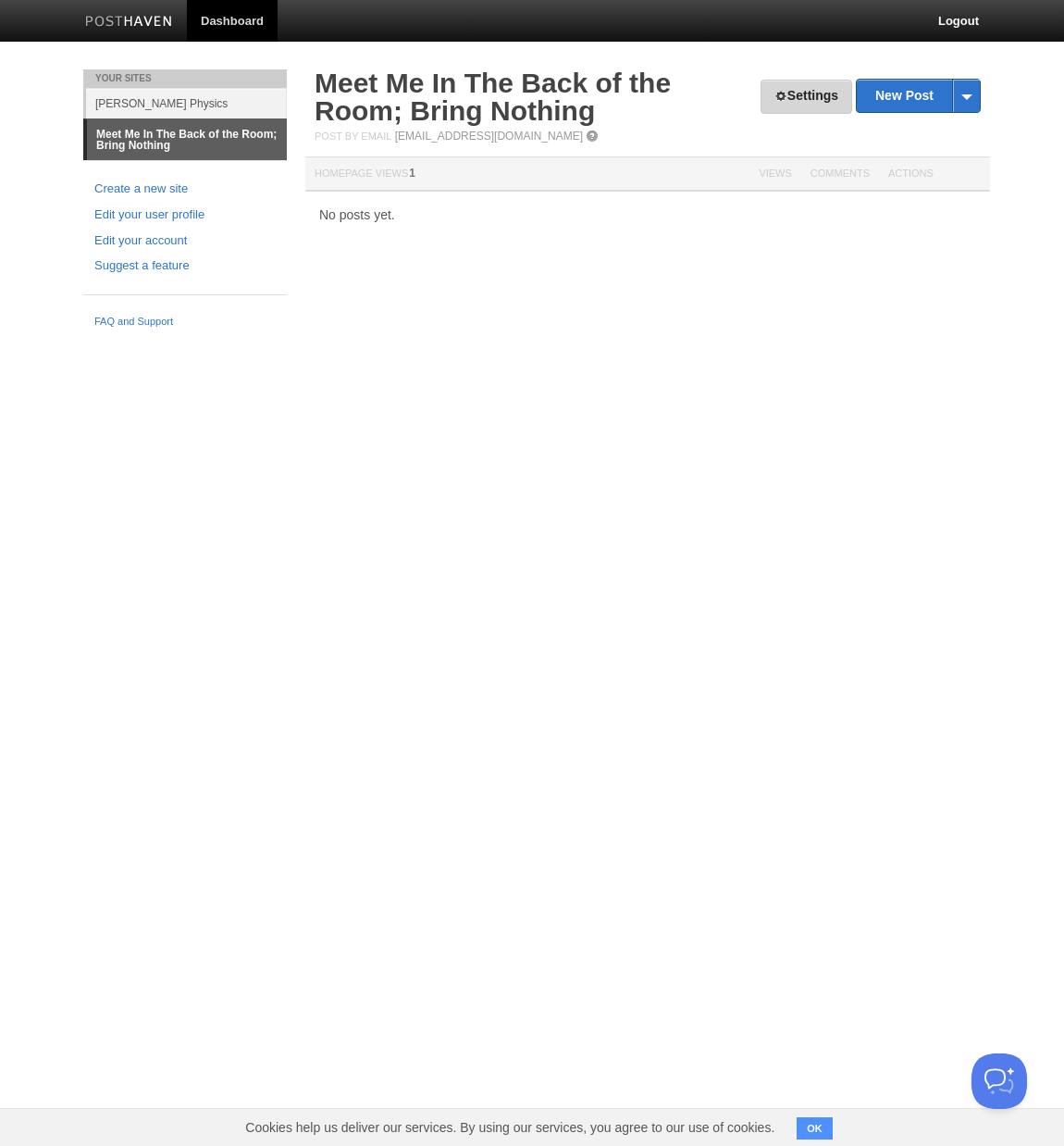
click at [797, 103] on link "Settings" at bounding box center [806, 97] width 91 height 35
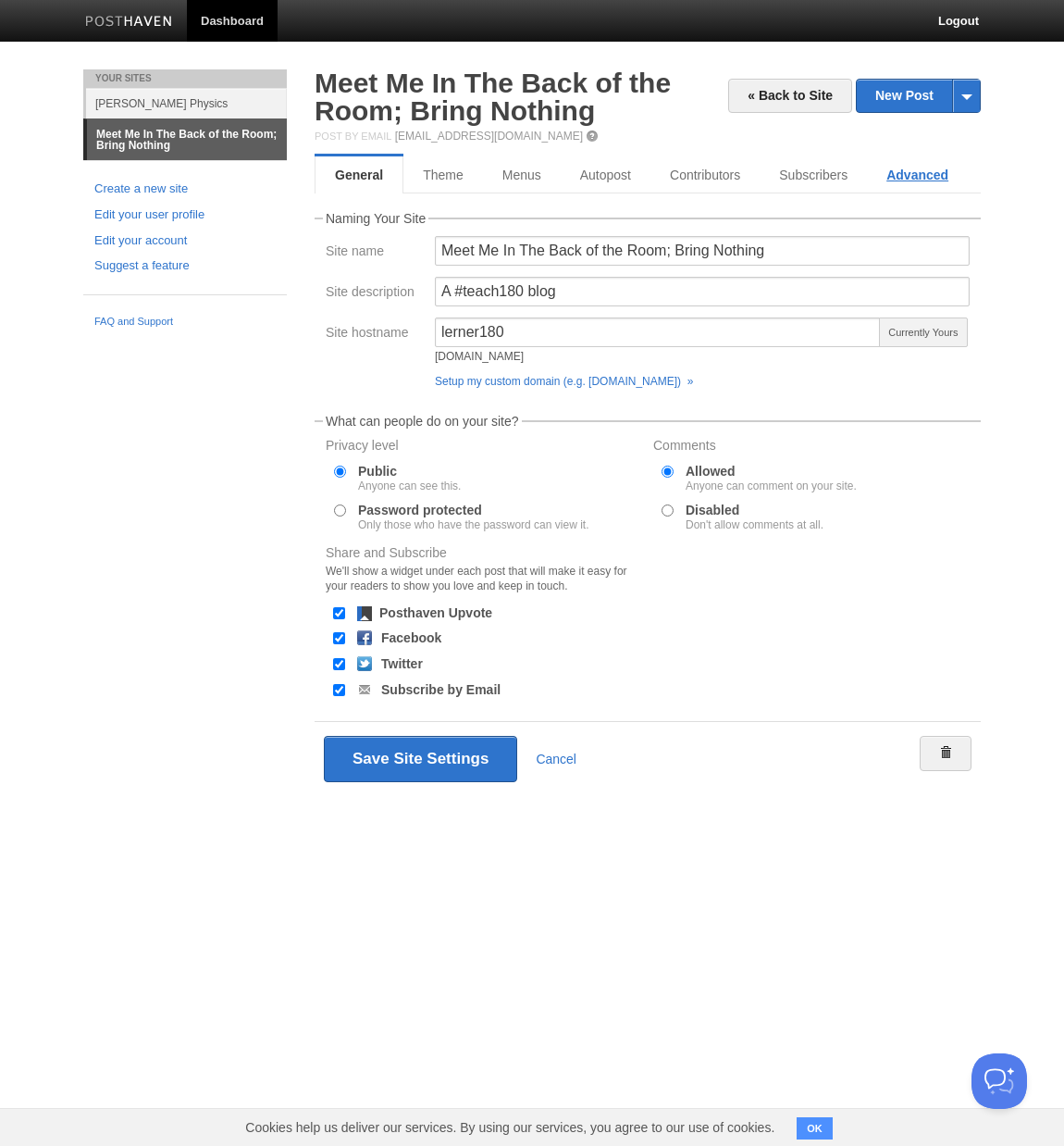
click at [897, 180] on link "Advanced" at bounding box center [917, 175] width 101 height 37
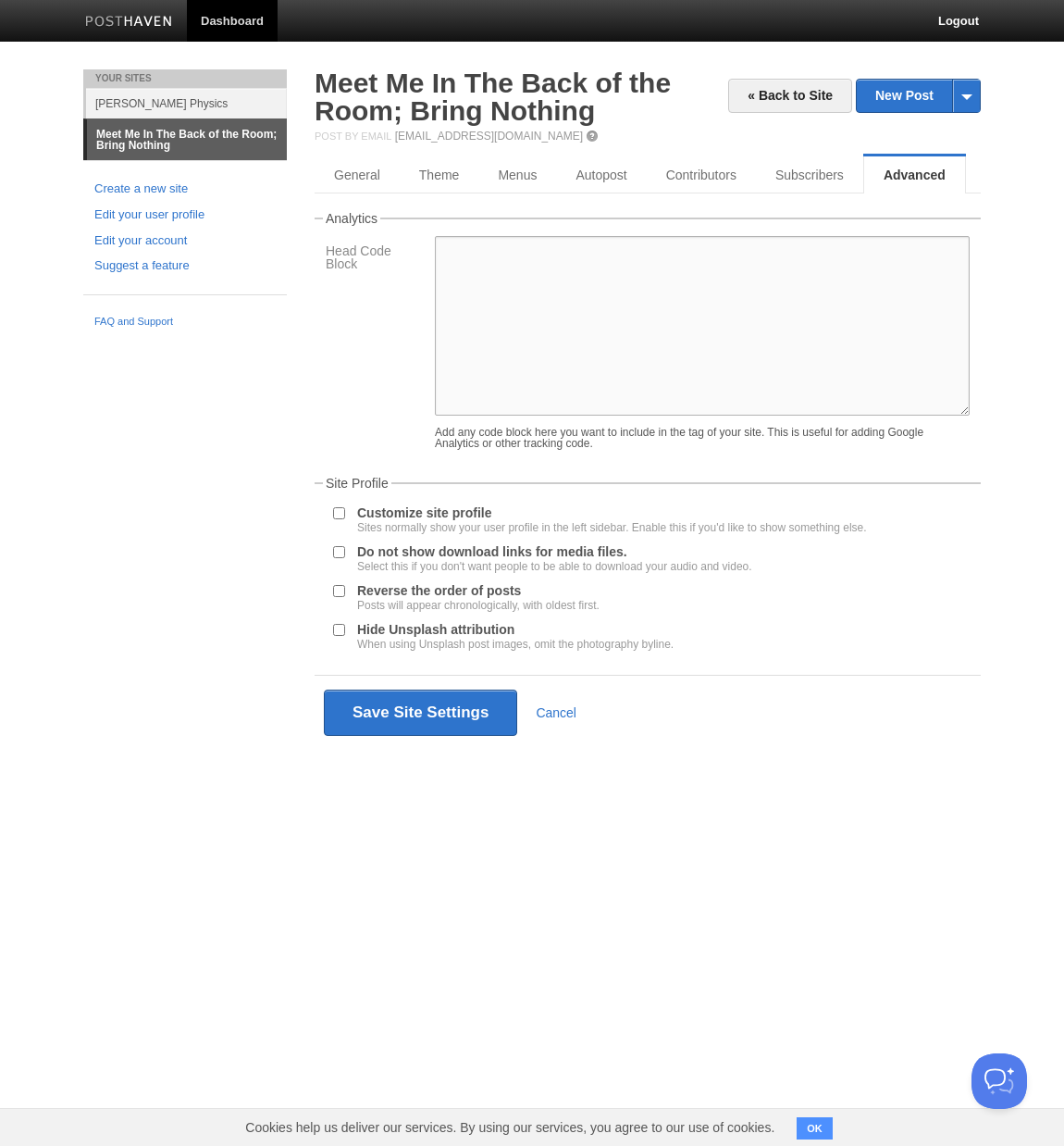
click at [499, 283] on textarea at bounding box center [702, 326] width 535 height 180
paste textarea "p { font-family: [PERSON_NAME], Verdana, sans-serif; }"
click at [531, 268] on textarea "p { font-family: [PERSON_NAME], Verdana, sans-serif; }" at bounding box center [702, 326] width 535 height 180
drag, startPoint x: 650, startPoint y: 275, endPoint x: 617, endPoint y: 274, distance: 33.0
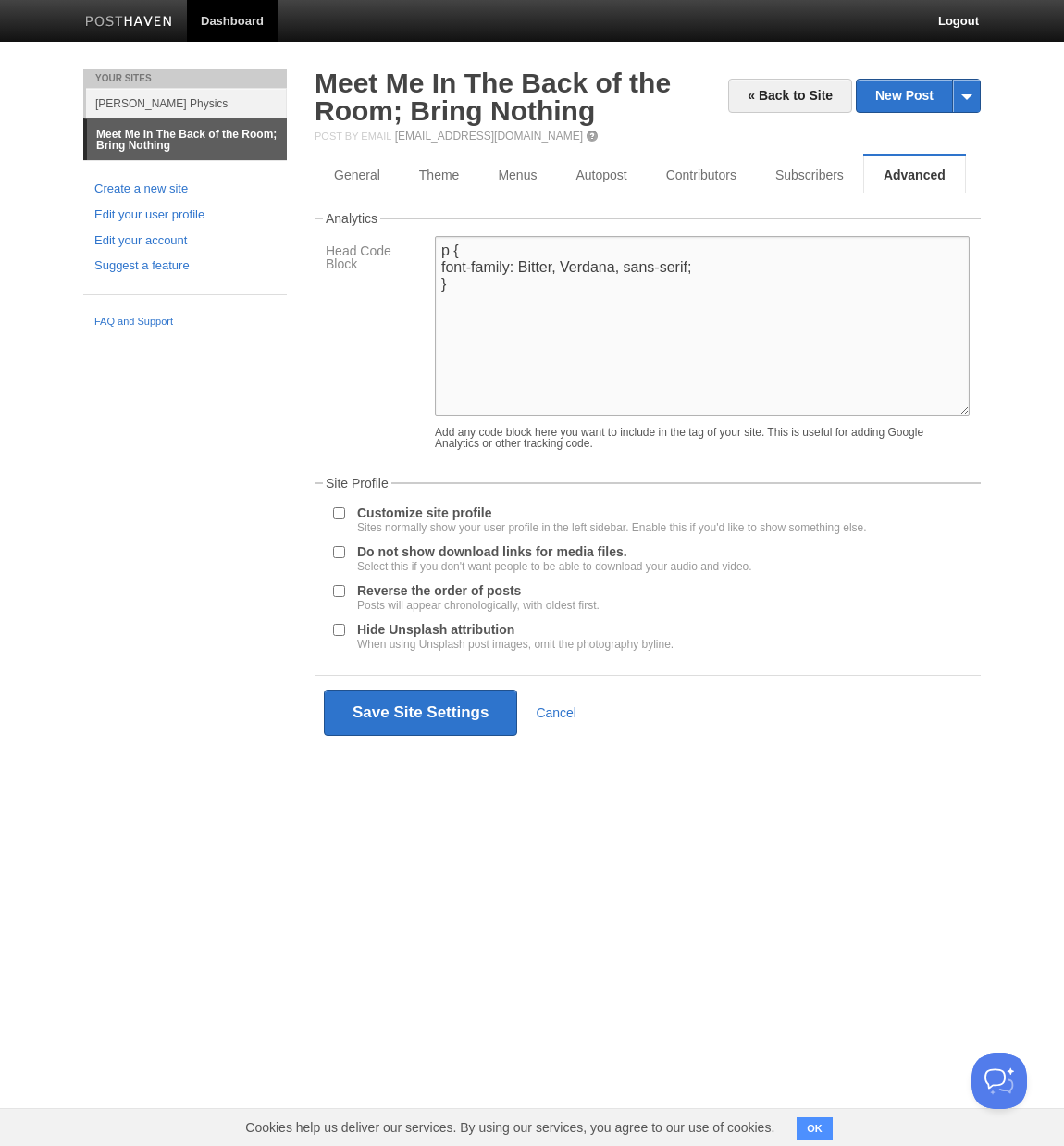
click at [617, 274] on textarea "p { font-family: Bitter, Verdana, sans-serif; }" at bounding box center [702, 326] width 535 height 180
type textarea "p { font-family: Bitter, Verdana, sans-serif; }"
click at [433, 725] on button "Save Site Settings" at bounding box center [420, 713] width 193 height 46
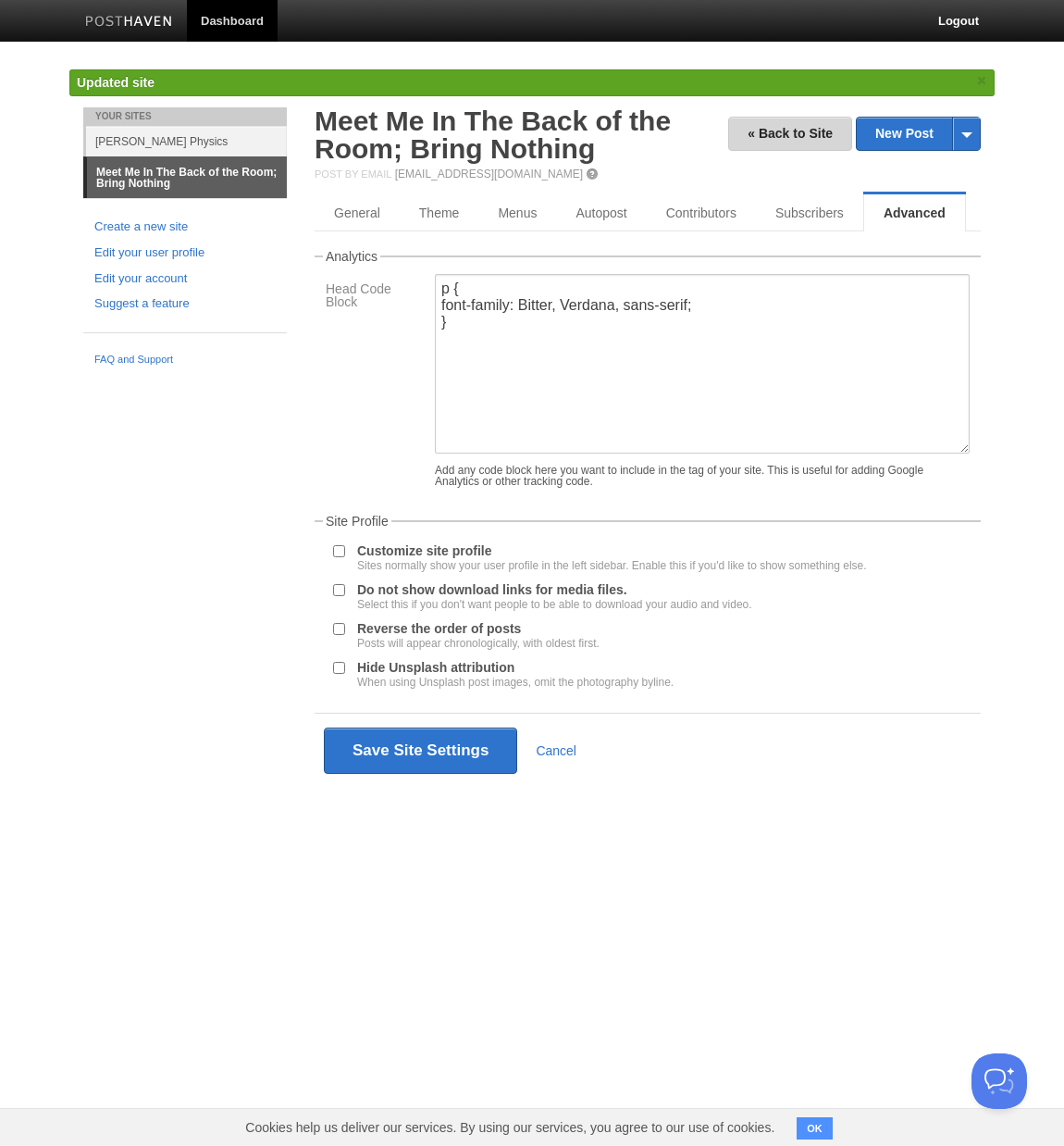
click at [784, 126] on link "« Back to Site" at bounding box center [789, 134] width 124 height 35
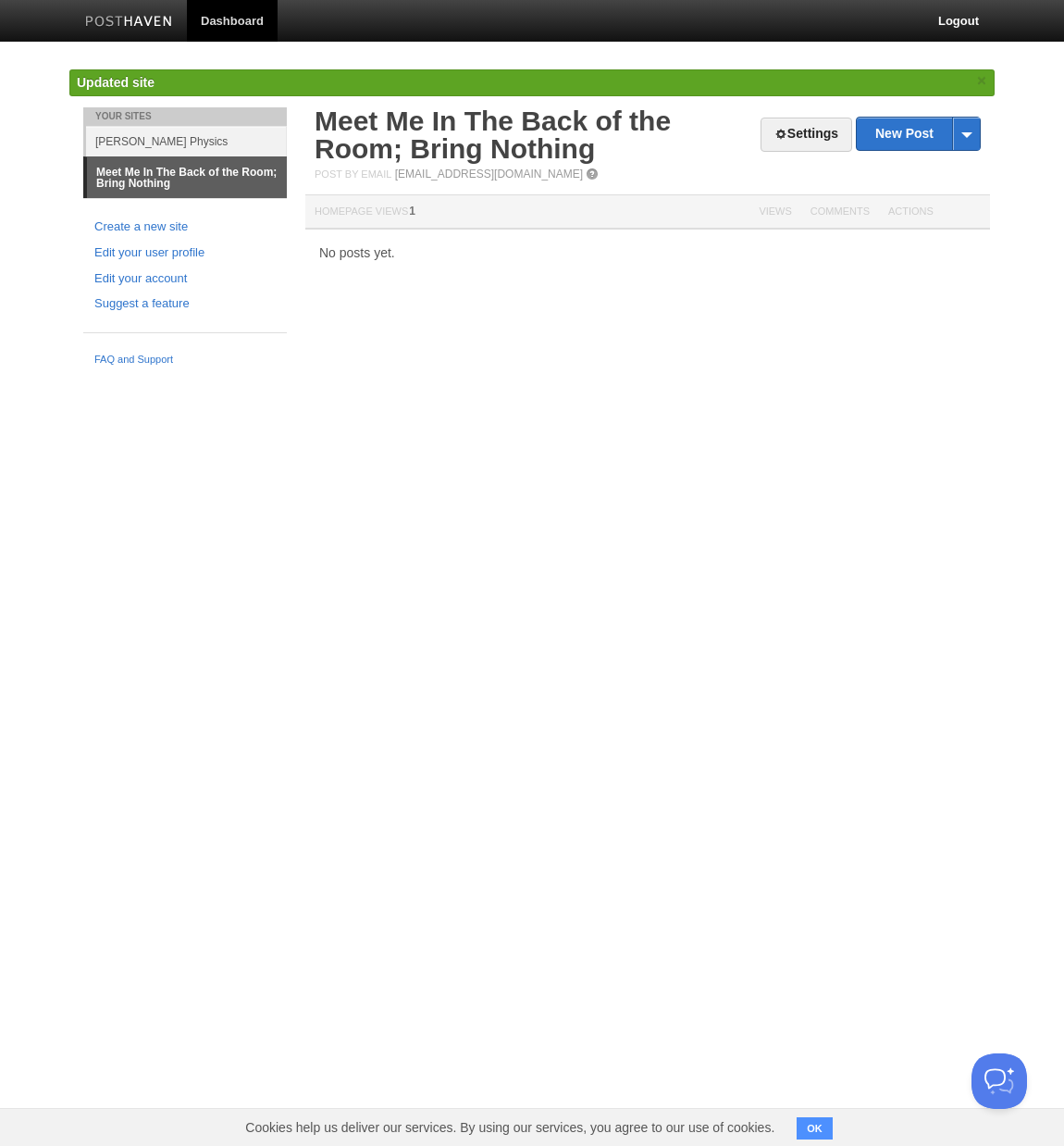
click at [375, 214] on th "Homepage Views 1" at bounding box center [527, 212] width 445 height 35
click at [820, 137] on link "Settings" at bounding box center [806, 134] width 91 height 35
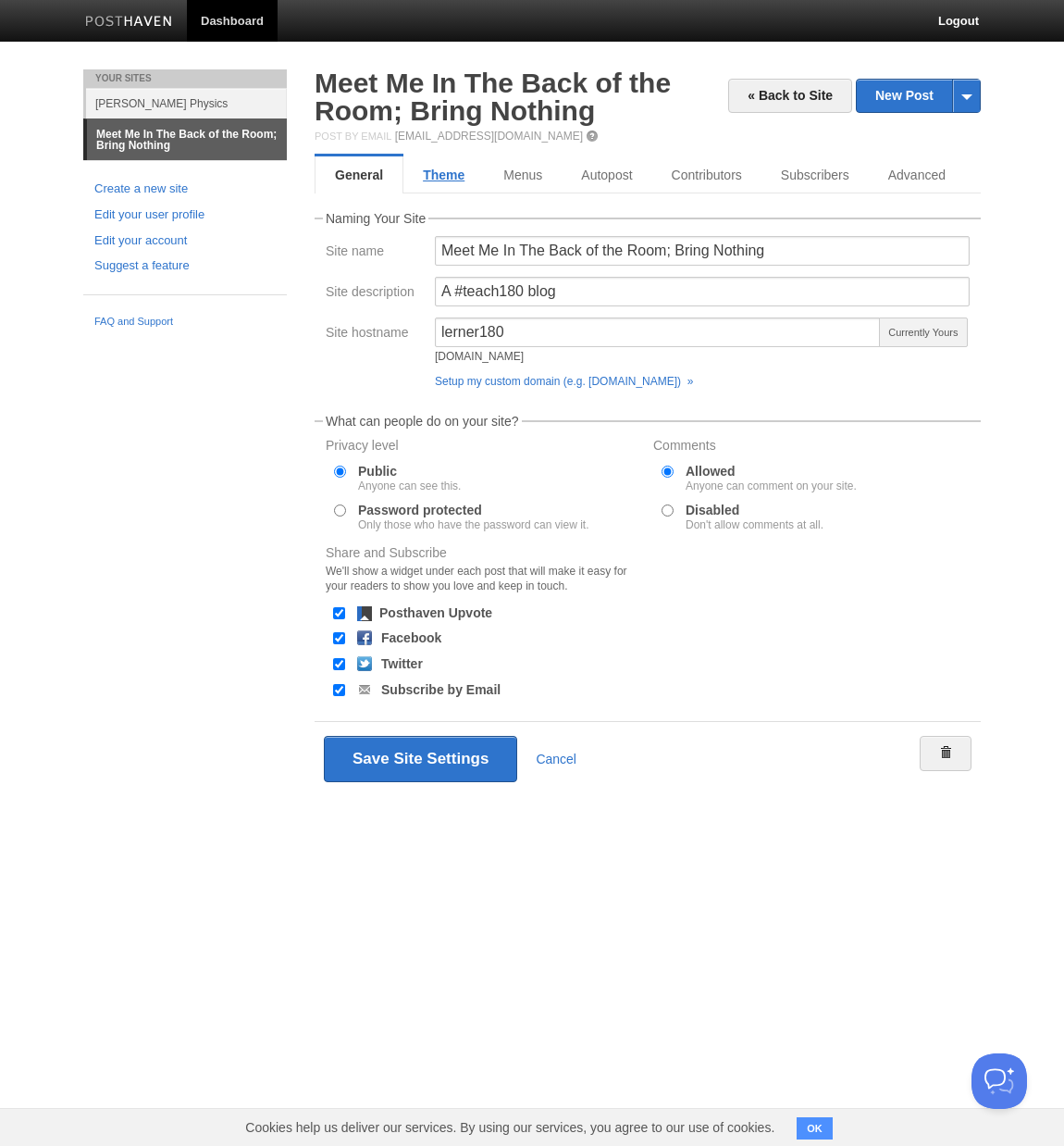
click at [441, 181] on link "Theme" at bounding box center [444, 175] width 81 height 37
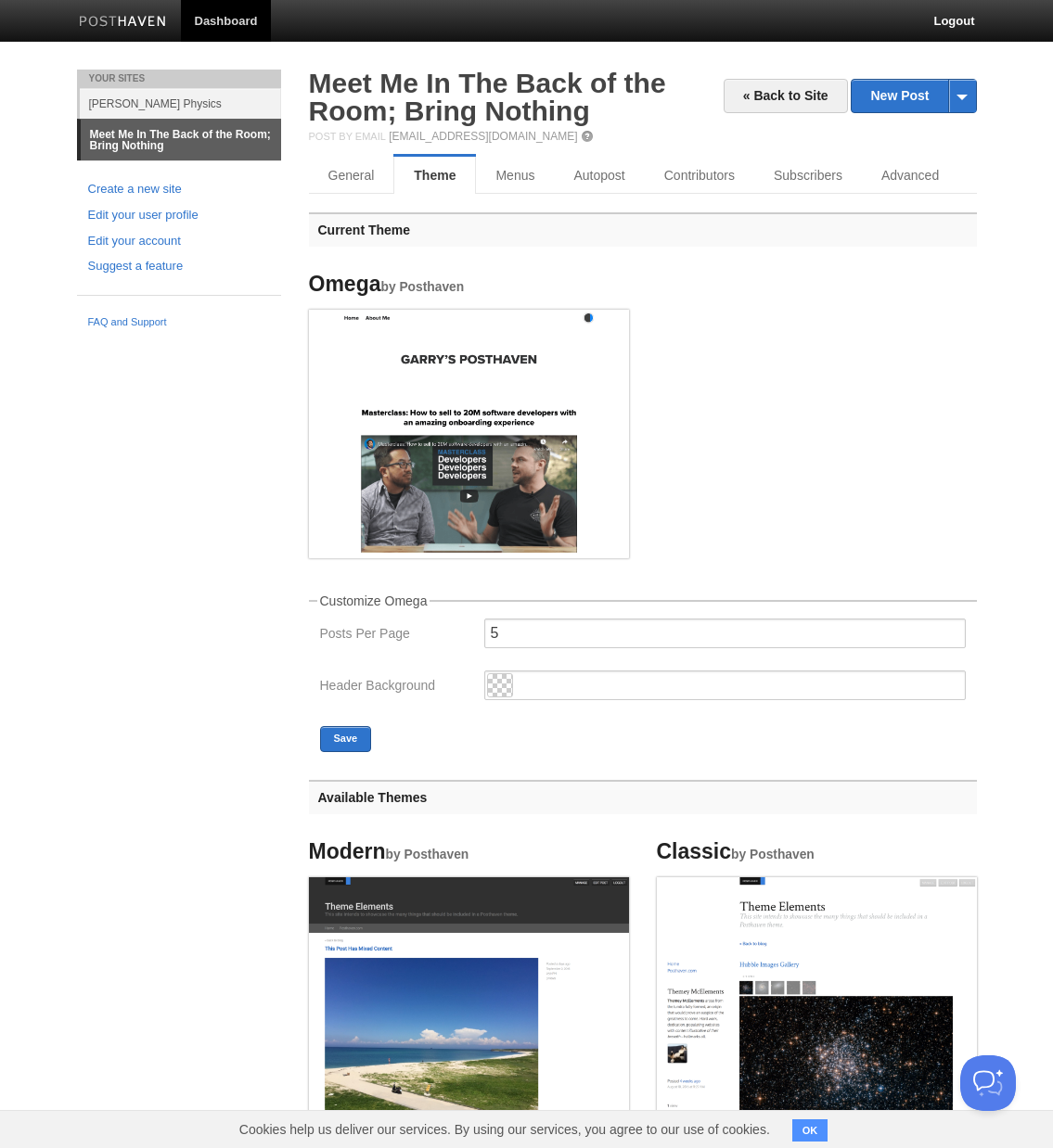
click at [510, 478] on img at bounding box center [469, 431] width 320 height 242
click at [479, 95] on link "Meet Me In The Back of the Room; Bring Nothing" at bounding box center [487, 96] width 357 height 59
click at [894, 169] on link "Advanced" at bounding box center [912, 175] width 101 height 38
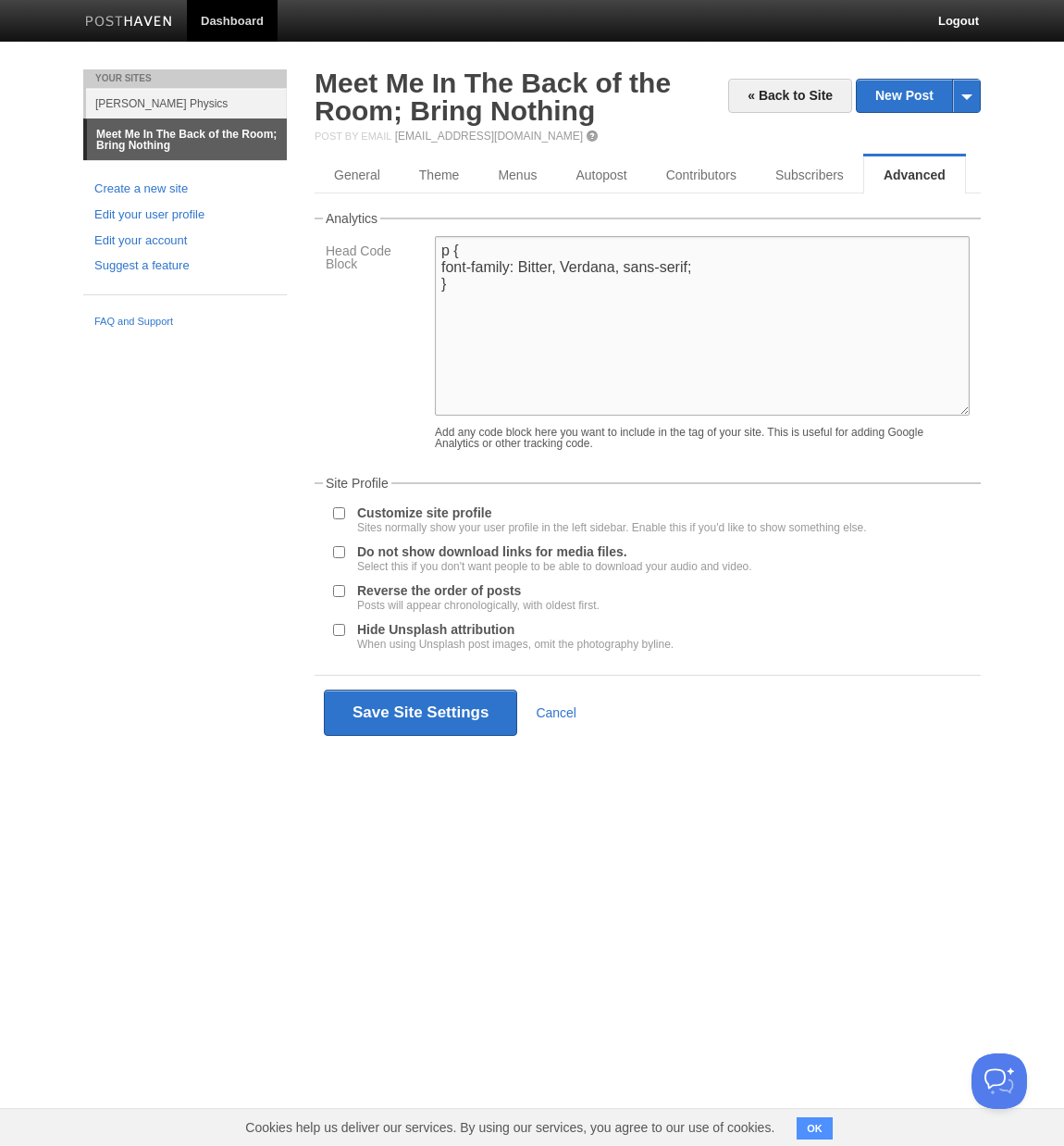
click at [443, 253] on textarea "p { font-family: Bitter, Verdana, sans-serif; }" at bounding box center [702, 326] width 535 height 180
type textarea "<p { font-family: Bitter, Verdana, sans-serif; }>"
click at [432, 719] on button "Save Site Settings" at bounding box center [420, 713] width 193 height 46
